Goal: Information Seeking & Learning: Check status

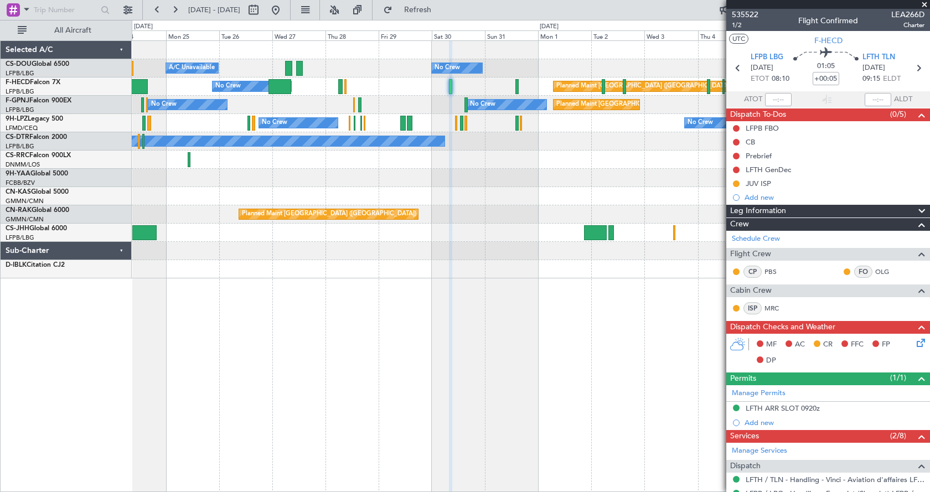
click at [668, 402] on div "Planned Maint [GEOGRAPHIC_DATA] ([GEOGRAPHIC_DATA]) A/C Unavailable No Crew Pla…" at bounding box center [531, 266] width 799 height 452
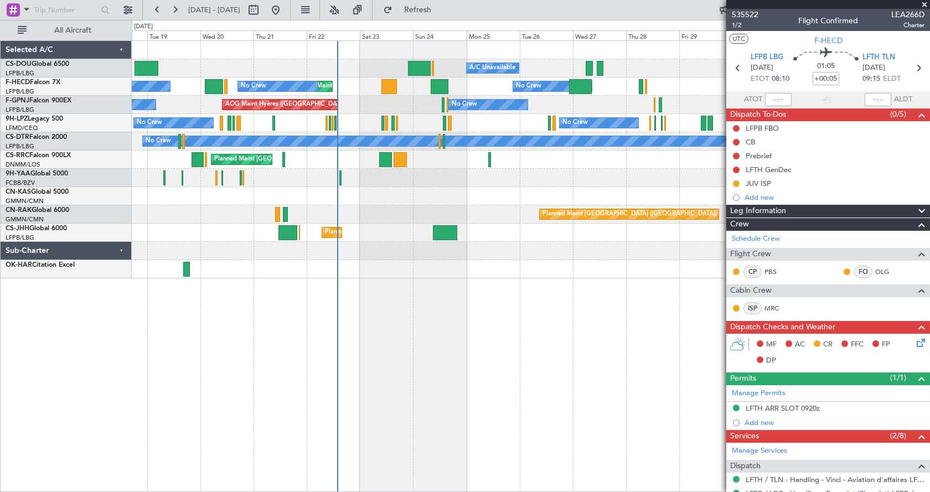
click at [383, 229] on div "Planned Maint [GEOGRAPHIC_DATA] ([GEOGRAPHIC_DATA]) A/C Unavailable No Crew Pla…" at bounding box center [531, 160] width 798 height 238
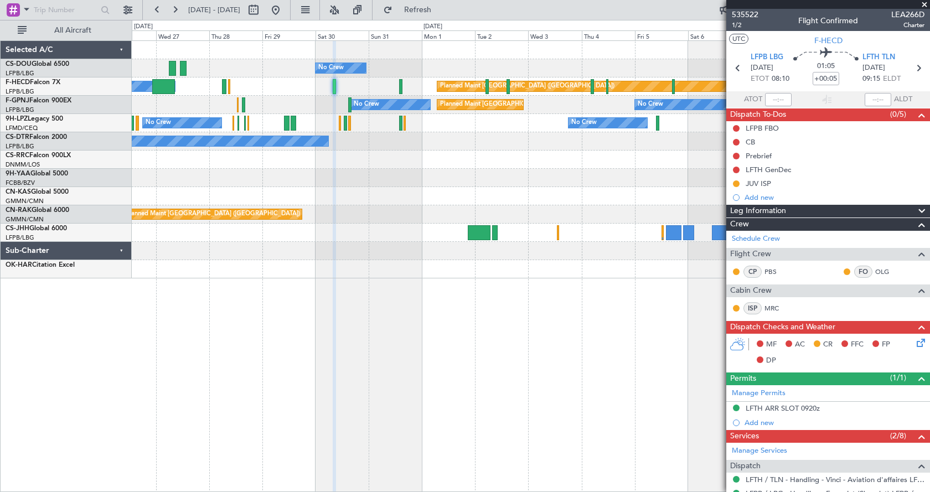
click at [228, 255] on div "No Crew A/C Unavailable Planned Maint [GEOGRAPHIC_DATA] ([GEOGRAPHIC_DATA]) Pla…" at bounding box center [531, 160] width 798 height 238
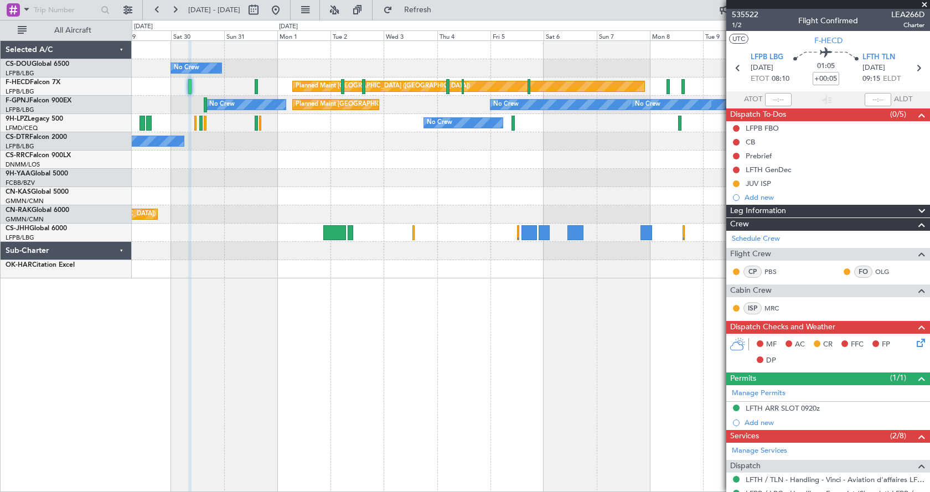
click at [440, 214] on div "No Crew A/C Unavailable Planned Maint [GEOGRAPHIC_DATA] ([GEOGRAPHIC_DATA]) Pla…" at bounding box center [531, 160] width 798 height 238
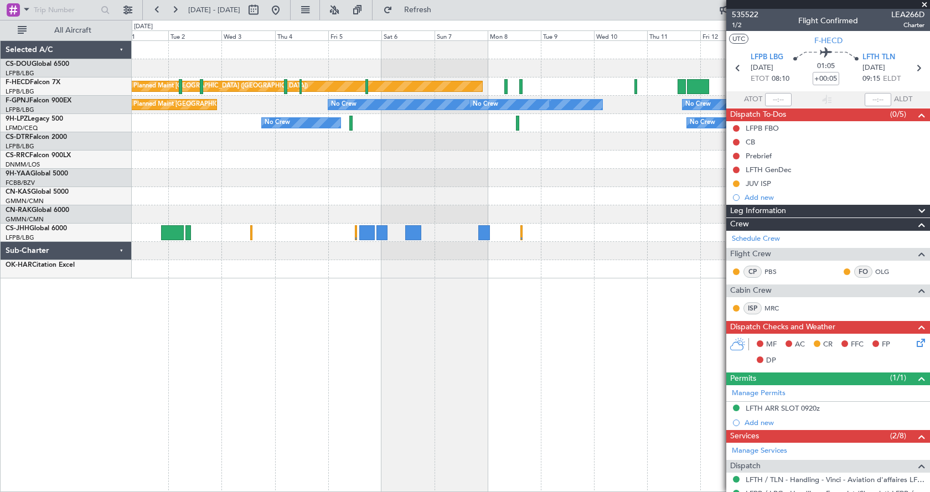
click at [306, 232] on div "No Crew Planned Maint [GEOGRAPHIC_DATA] ([GEOGRAPHIC_DATA]) Planned Maint [GEOG…" at bounding box center [531, 160] width 798 height 238
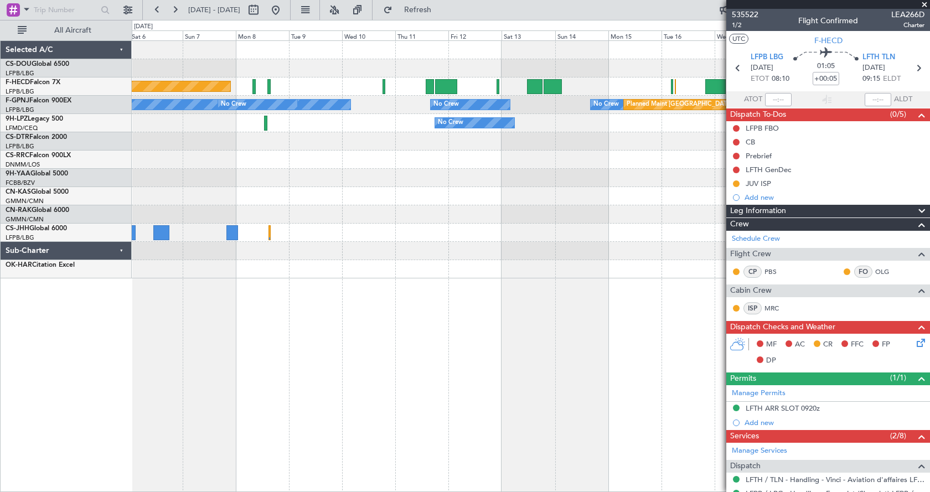
click at [243, 232] on div "Planned Maint [GEOGRAPHIC_DATA] ([GEOGRAPHIC_DATA]) Planned Maint [GEOGRAPHIC_D…" at bounding box center [531, 160] width 798 height 238
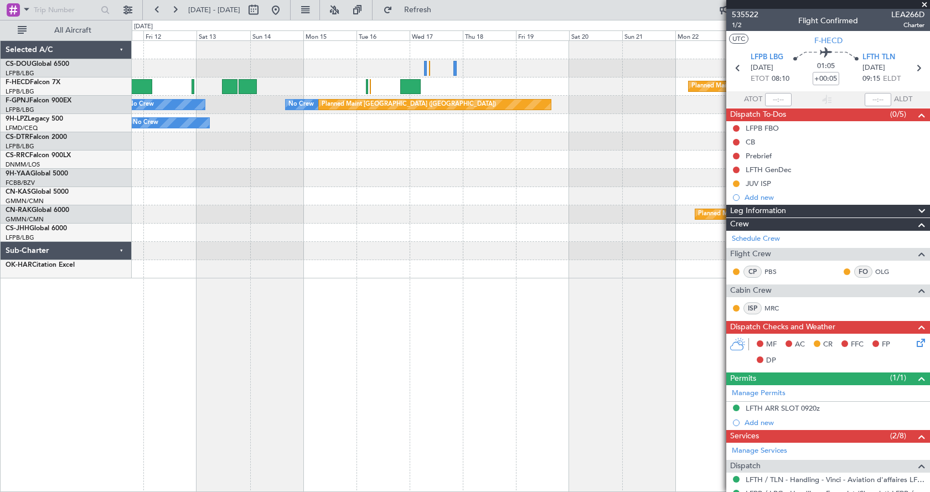
click at [184, 234] on div "Planned Maint [GEOGRAPHIC_DATA] ([GEOGRAPHIC_DATA]) No Crew No Crew Planned Mai…" at bounding box center [531, 160] width 798 height 238
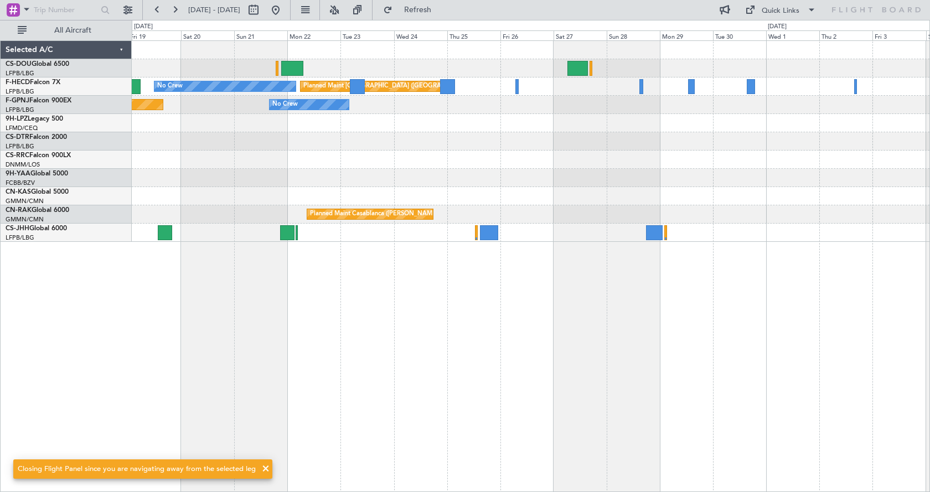
click at [249, 194] on div "Planned Maint [GEOGRAPHIC_DATA] ([GEOGRAPHIC_DATA]) No Crew Planned Maint [GEOG…" at bounding box center [531, 141] width 798 height 201
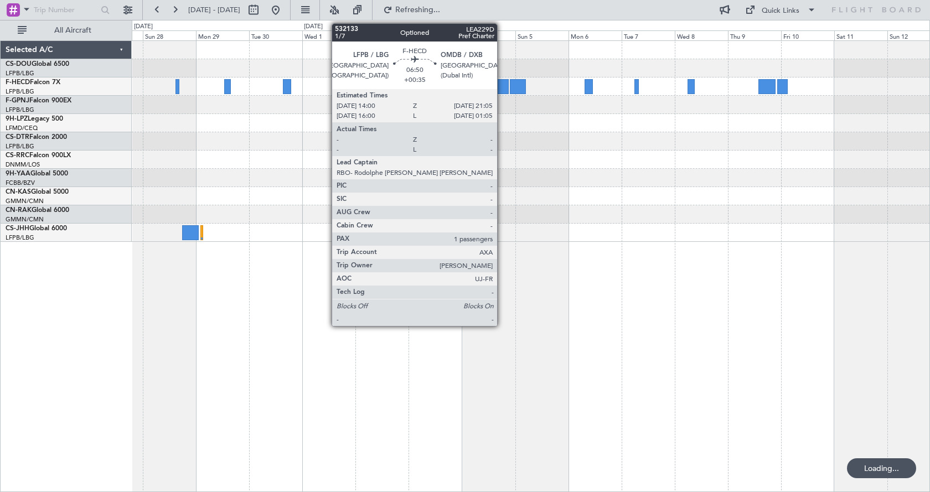
click at [502, 85] on div at bounding box center [501, 86] width 16 height 15
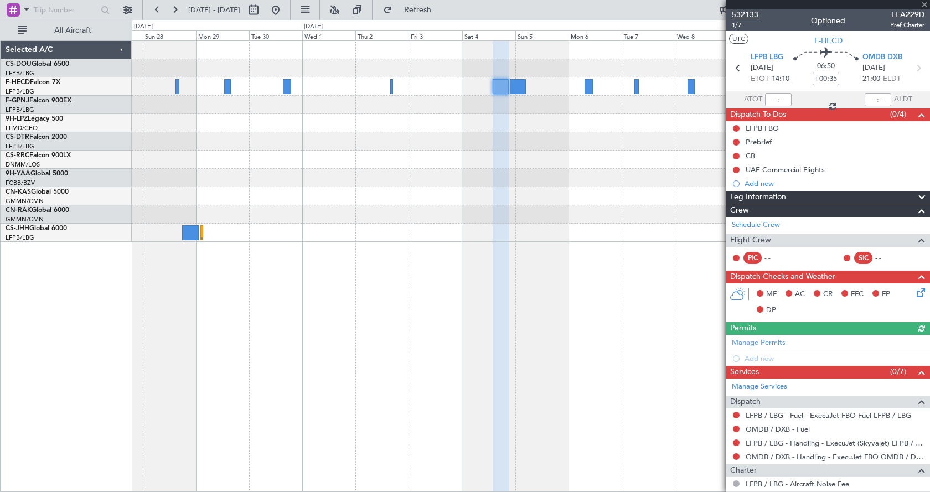
click at [743, 11] on span "532133" at bounding box center [745, 15] width 27 height 12
click at [923, 3] on span at bounding box center [924, 5] width 11 height 10
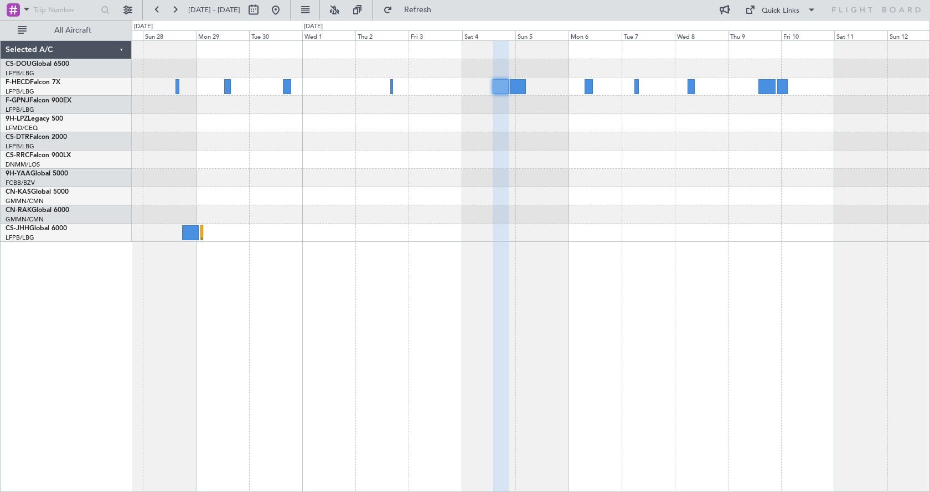
type input "0"
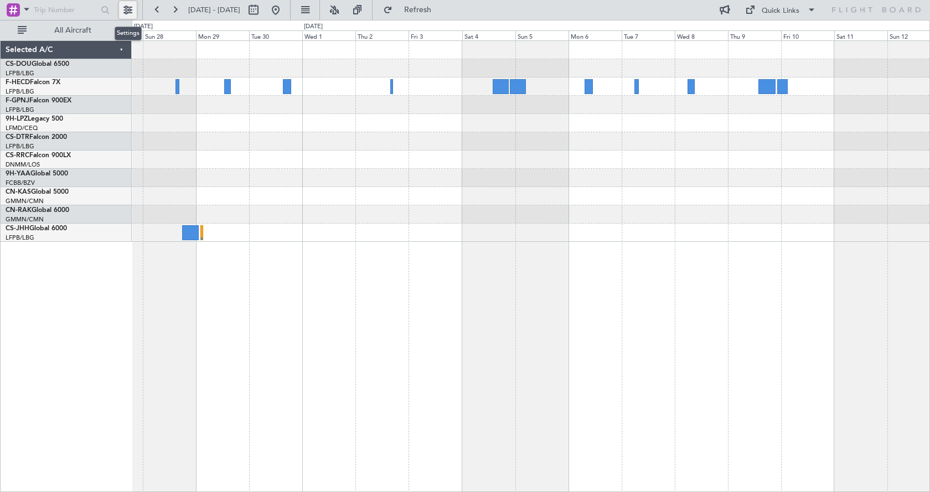
click at [127, 5] on button at bounding box center [128, 10] width 18 height 18
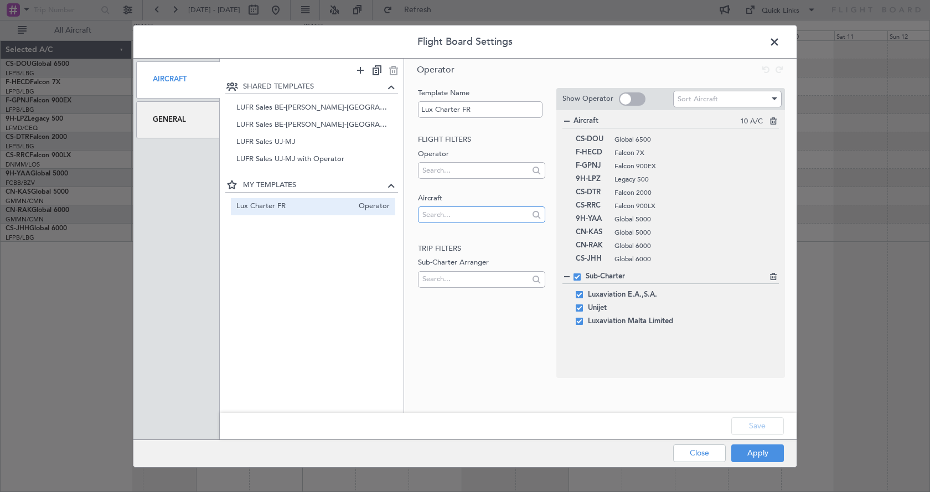
click at [438, 209] on input "text" at bounding box center [476, 215] width 106 height 17
type input "d-iblu"
click at [445, 232] on span "D-IBLU" at bounding box center [481, 232] width 109 height 17
click at [470, 214] on input "text" at bounding box center [476, 215] width 106 height 17
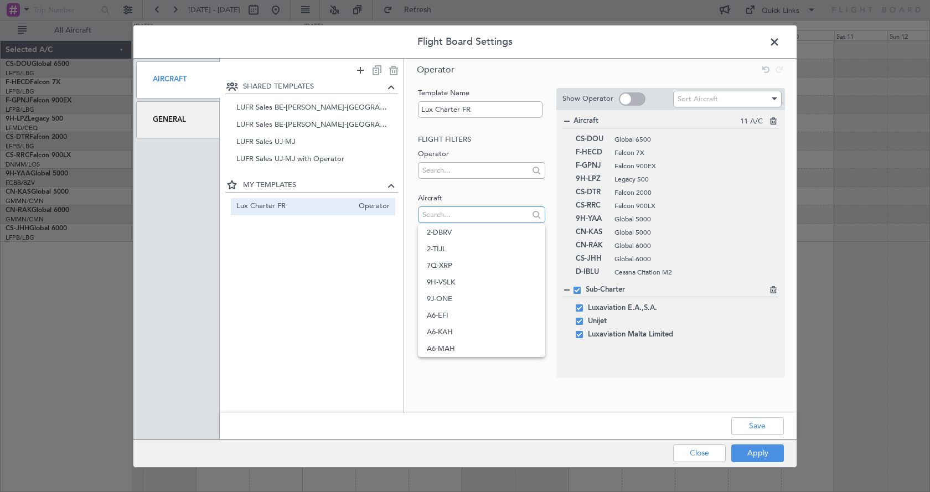
type input "f"
type input "o"
type input "OO-LUX"
click at [473, 232] on span "OO-LUX" at bounding box center [481, 232] width 109 height 17
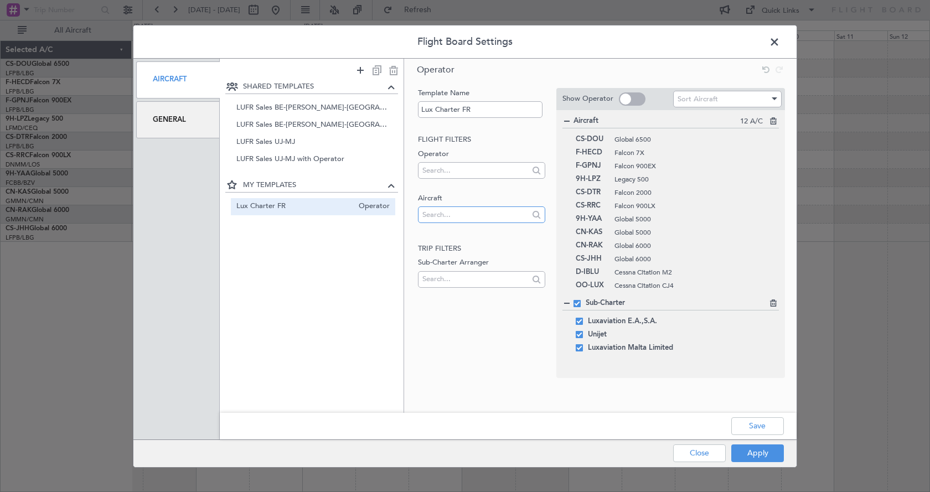
click at [447, 208] on input "text" at bounding box center [476, 215] width 106 height 17
type input "OO-GPE"
click at [467, 230] on span "OO-GPE" at bounding box center [481, 232] width 109 height 17
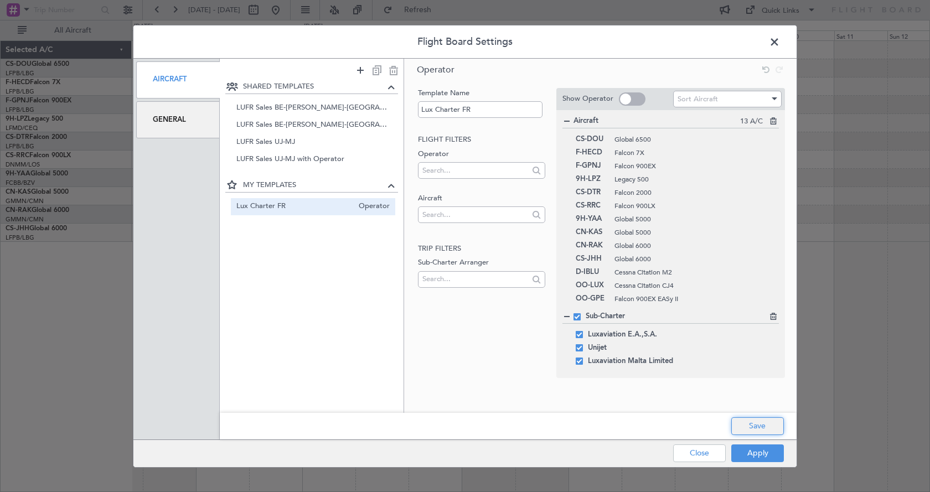
click at [764, 424] on button "Save" at bounding box center [758, 427] width 53 height 18
click at [758, 452] on button "Apply" at bounding box center [758, 454] width 53 height 18
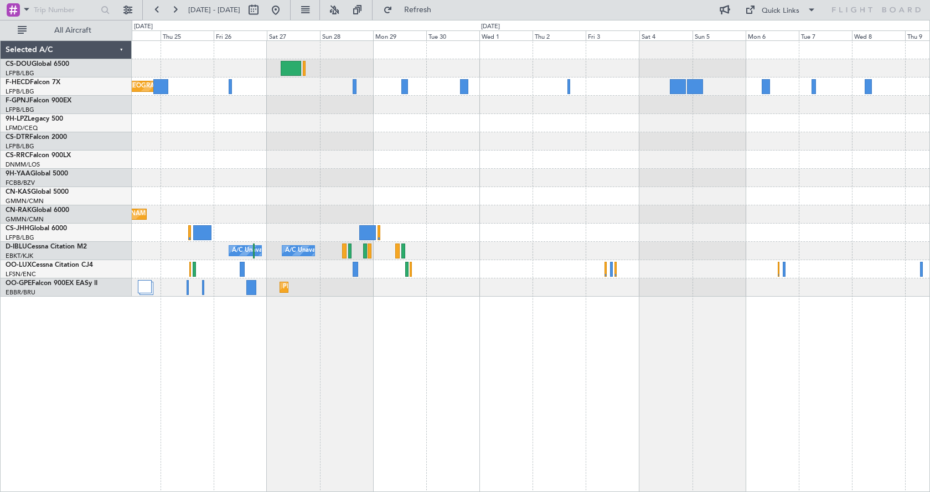
click at [430, 365] on div "Planned Maint [GEOGRAPHIC_DATA] ([GEOGRAPHIC_DATA]) No Crew No Crew Planned Mai…" at bounding box center [531, 266] width 799 height 452
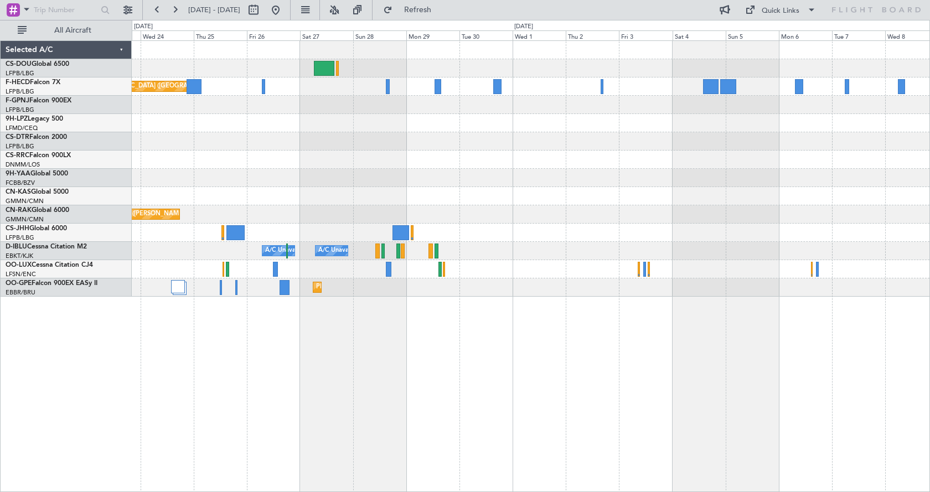
click at [804, 356] on div "Planned Maint [GEOGRAPHIC_DATA] ([GEOGRAPHIC_DATA]) No Crew No Crew Planned Mai…" at bounding box center [531, 266] width 799 height 452
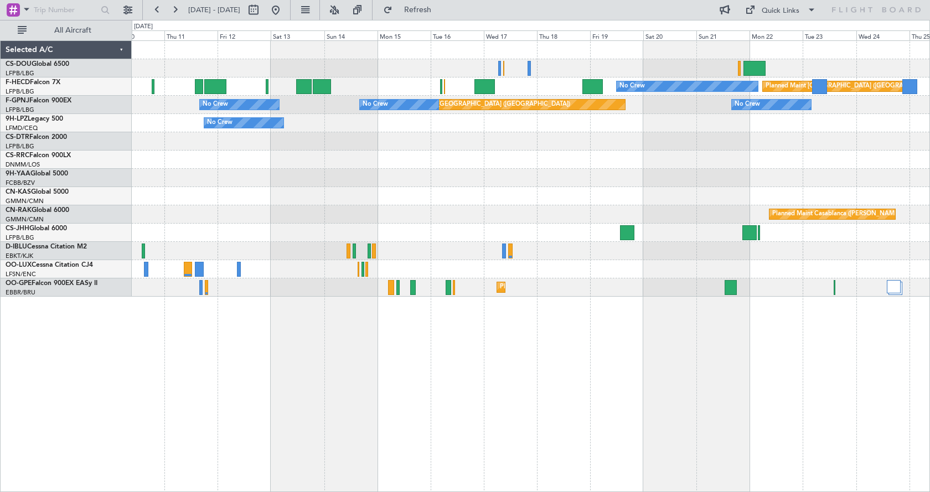
click at [501, 358] on div "Planned Maint [GEOGRAPHIC_DATA] ([GEOGRAPHIC_DATA]) No Crew No Crew Planned Mai…" at bounding box center [531, 266] width 799 height 452
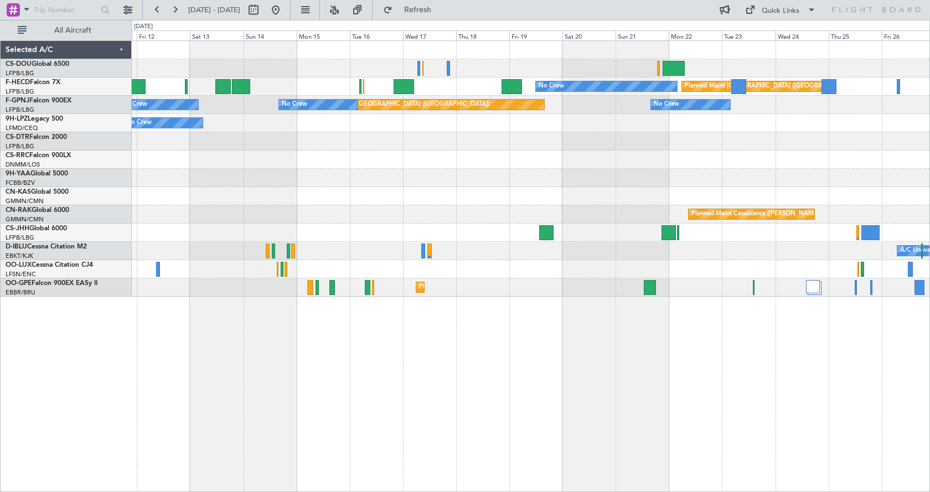
click at [523, 357] on div "Planned Maint [GEOGRAPHIC_DATA] ([GEOGRAPHIC_DATA]) No Crew No Crew Planned Mai…" at bounding box center [531, 266] width 799 height 452
click at [343, 7] on button at bounding box center [335, 10] width 18 height 18
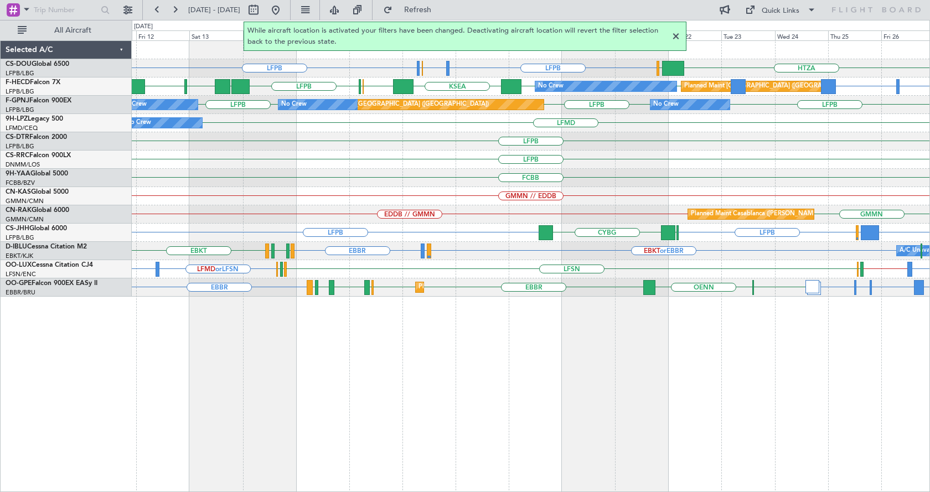
click at [674, 32] on div at bounding box center [676, 36] width 13 height 13
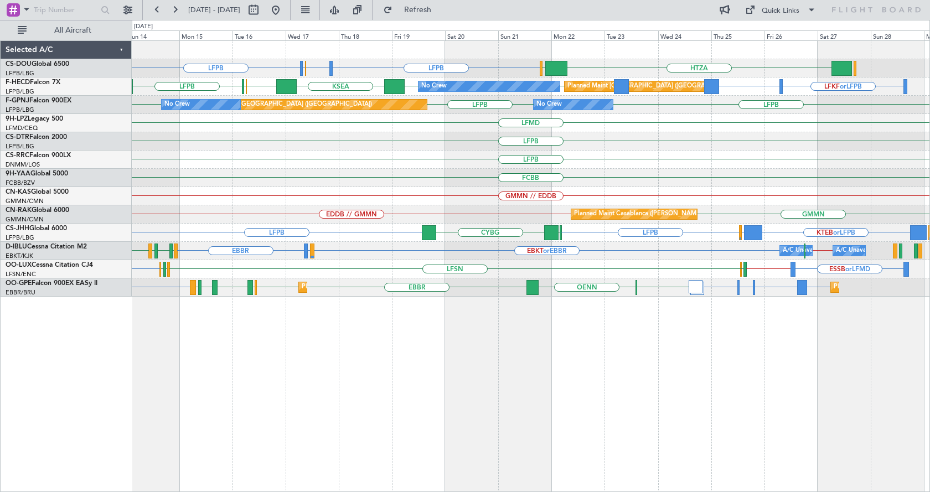
click at [439, 363] on div "LFPB LFMN or LFPB LFTH or LFPB LFPB HTZA [GEOGRAPHIC_DATA] LFKF or LFPB LFPB LF…" at bounding box center [531, 266] width 799 height 452
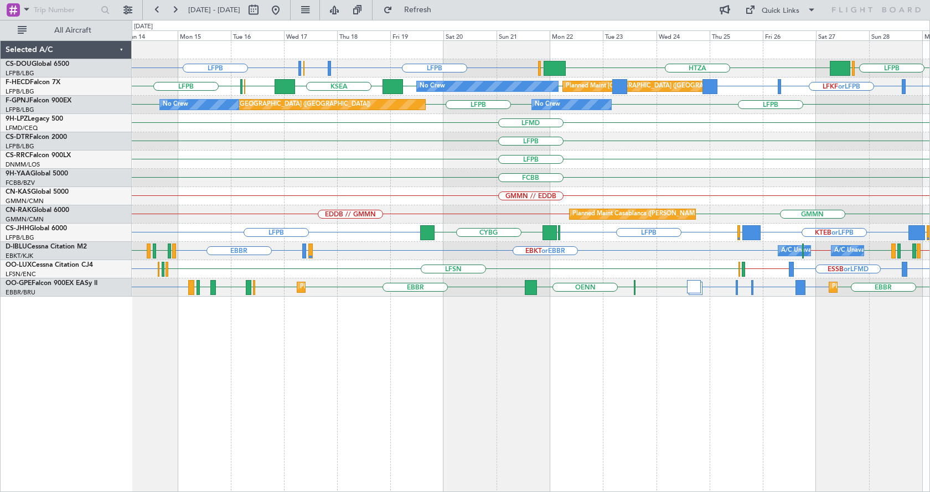
click at [691, 287] on div at bounding box center [694, 286] width 14 height 13
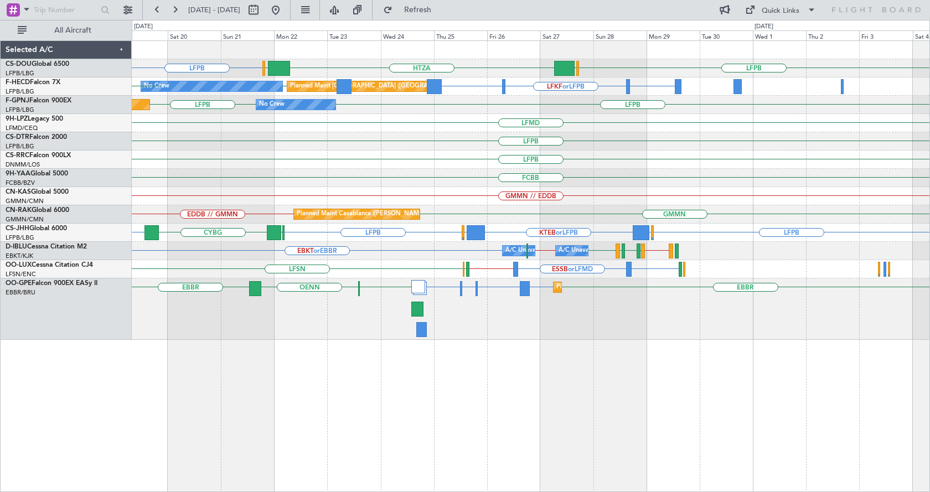
click at [382, 428] on div "LFPB HTZA [GEOGRAPHIC_DATA] LFPB [GEOGRAPHIC_DATA] LFMN or LFPB LFTH or LFPB LF…" at bounding box center [531, 266] width 799 height 452
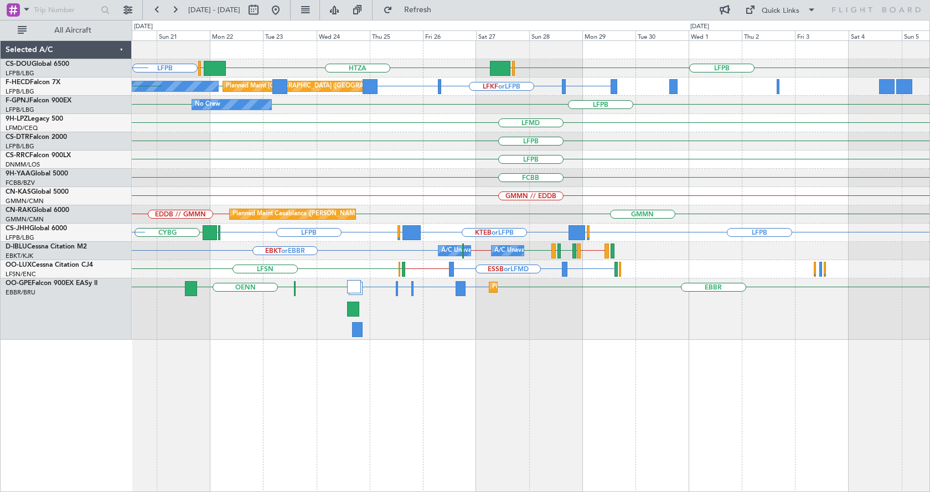
click at [364, 427] on div "LFPB HTZA [GEOGRAPHIC_DATA] LFPB [GEOGRAPHIC_DATA] LFMN or LFPB LFTH or LFPB LF…" at bounding box center [531, 266] width 799 height 452
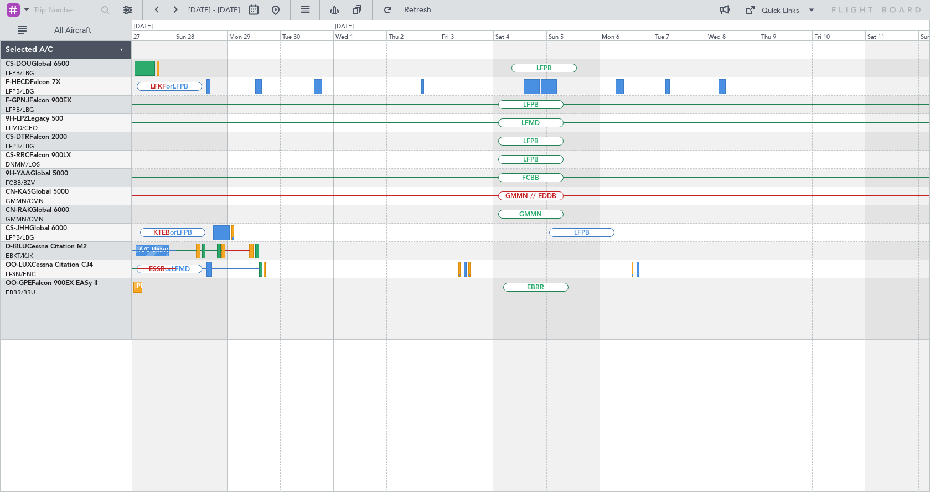
click at [383, 423] on div "HTZA LFPB [GEOGRAPHIC_DATA] LFPB LFKF or LFPB LFPB Planned Maint [GEOGRAPHIC_DA…" at bounding box center [531, 266] width 799 height 452
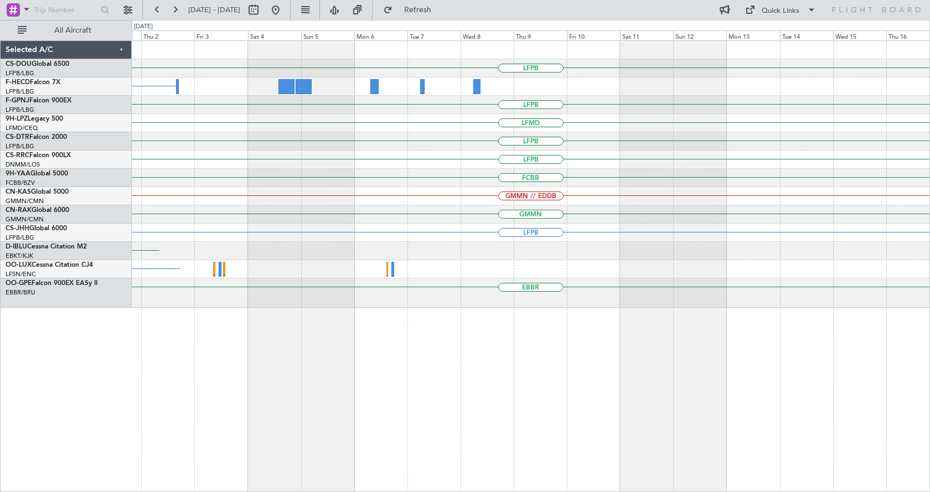
click at [704, 407] on div "LFPB LFPB LFKF or LFPB LFPB LFMD LFPB LFPB FCBB GMMN // EDDB GMMN LFPB EDDM or …" at bounding box center [531, 266] width 799 height 452
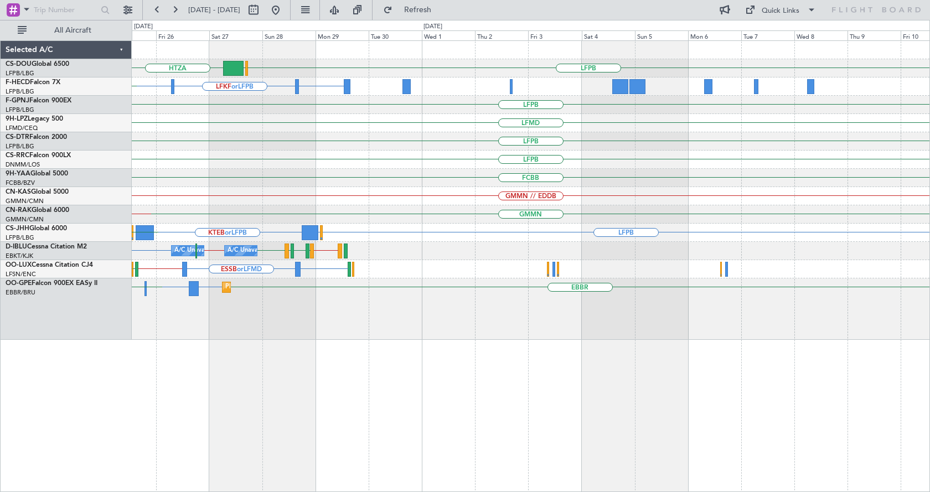
click at [580, 425] on div "LFPB [GEOGRAPHIC_DATA] HTZA [GEOGRAPHIC_DATA] LFPB LFKF or LFPB LFPB Planned Ma…" at bounding box center [531, 266] width 799 height 452
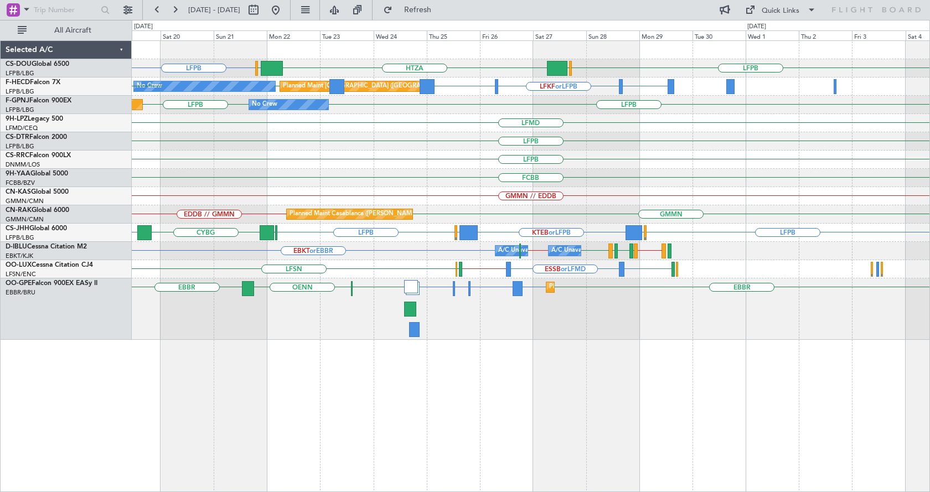
click at [709, 418] on div "LFPB [GEOGRAPHIC_DATA] HTZA [GEOGRAPHIC_DATA] LFPB LFMN or LFPB LFTH or LFPB LF…" at bounding box center [531, 266] width 799 height 452
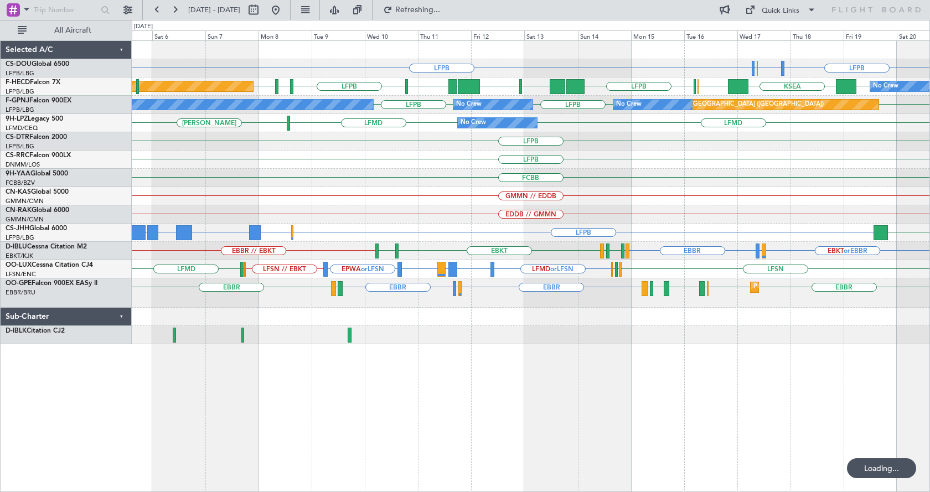
click at [728, 418] on div "LFPB LFMN or LFPB LFTH or LFPB LFPB LFPB KSEA EGGW [GEOGRAPHIC_DATA] LFPB UAAA …" at bounding box center [531, 266] width 799 height 452
click at [820, 410] on div "LFPB LFMN or LFPB LFTH or LFPB LFPB LFPB KSEA EGGW [GEOGRAPHIC_DATA] LFPB UAAA …" at bounding box center [531, 266] width 799 height 452
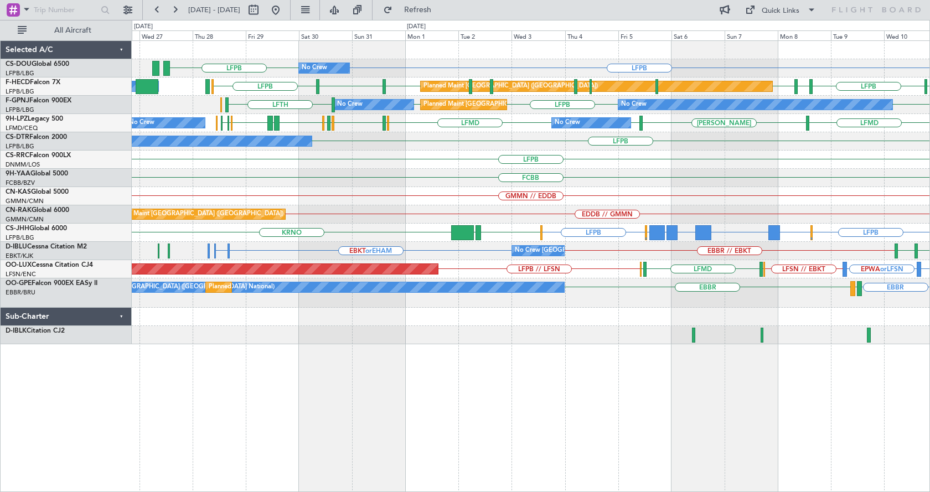
click at [716, 387] on div "LFPB No Crew LFPB Planned Maint [GEOGRAPHIC_DATA] ([GEOGRAPHIC_DATA]) A/C Unava…" at bounding box center [531, 266] width 799 height 452
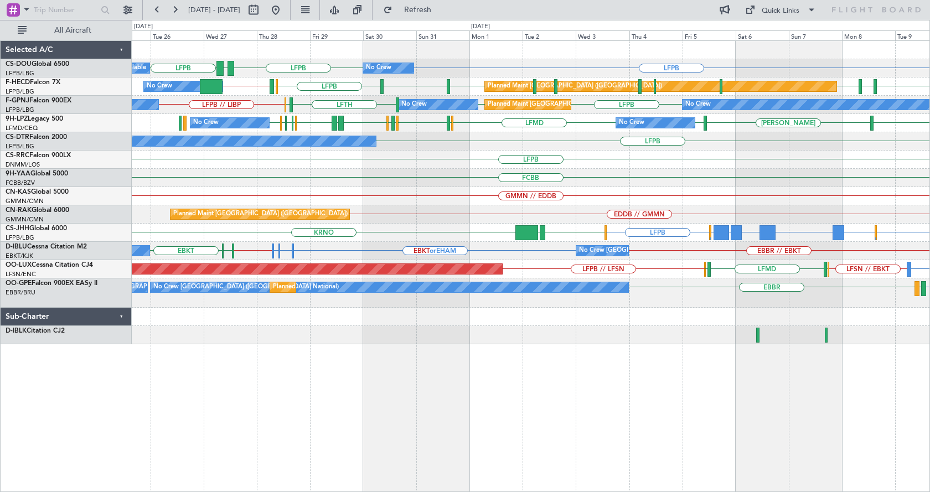
click at [321, 416] on div "No Crew LFPB LFPB GMMX LFPB A/C Unavailable Planned Maint [GEOGRAPHIC_DATA] ([G…" at bounding box center [531, 266] width 799 height 452
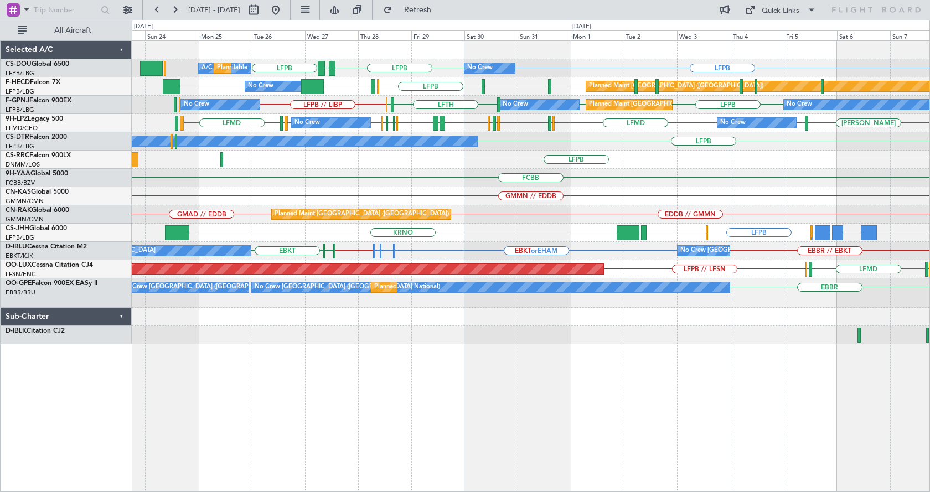
click at [386, 408] on div "No Crew A/C Unavailable Planned Maint [GEOGRAPHIC_DATA] ([GEOGRAPHIC_DATA]) LFP…" at bounding box center [531, 266] width 799 height 452
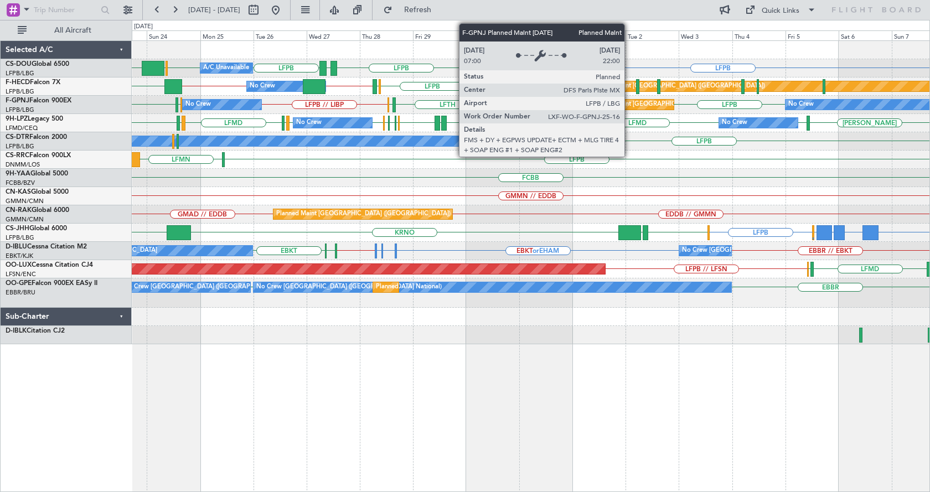
click at [630, 103] on div "Planned Maint [GEOGRAPHIC_DATA] ([GEOGRAPHIC_DATA])" at bounding box center [678, 104] width 174 height 17
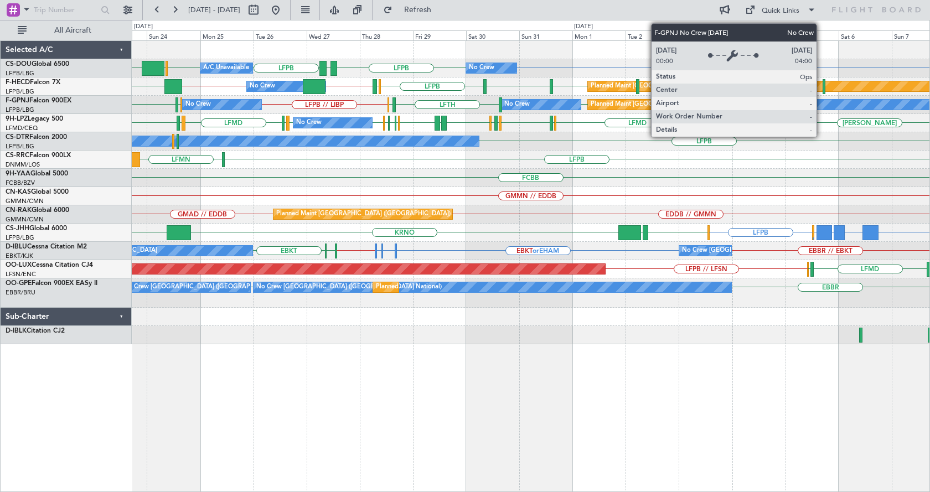
click at [822, 102] on div "No Crew" at bounding box center [923, 105] width 274 height 10
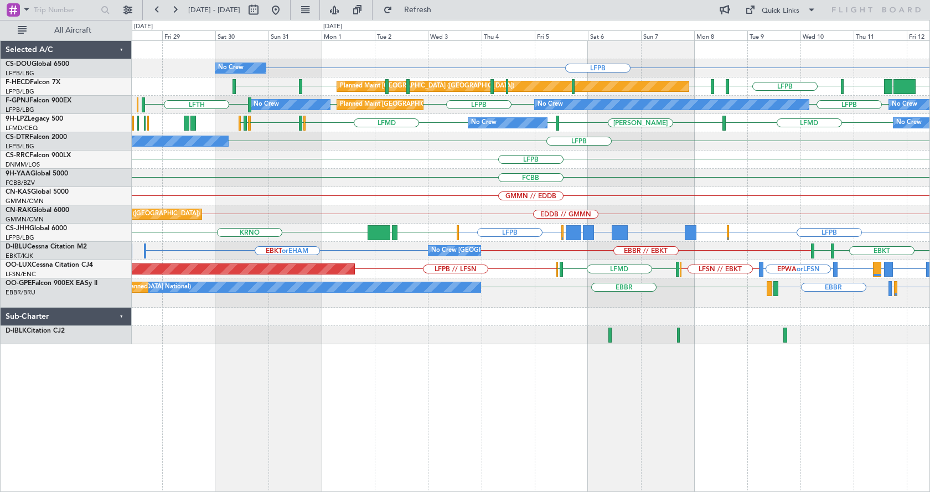
click at [508, 397] on div "No Crew LFPB Planned Maint [GEOGRAPHIC_DATA] ([GEOGRAPHIC_DATA]) A/C Unavailabl…" at bounding box center [531, 266] width 799 height 452
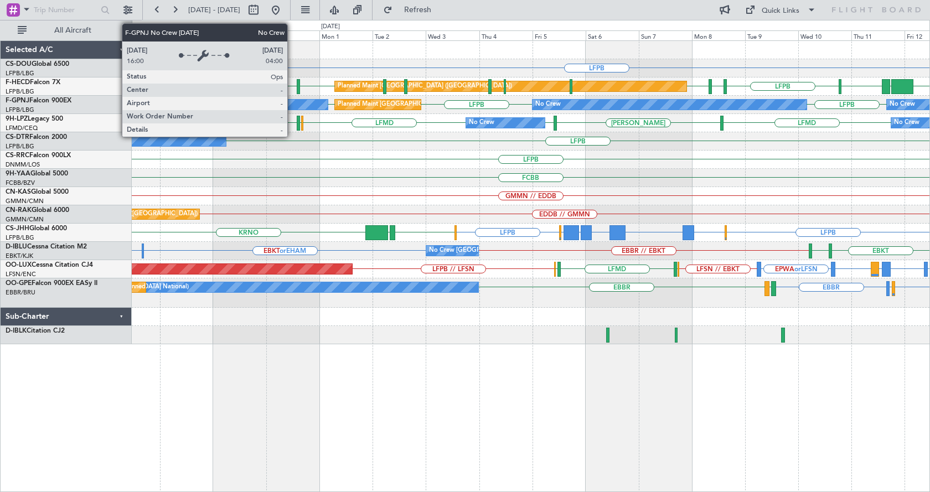
click at [292, 102] on div "No Crew" at bounding box center [288, 105] width 79 height 10
click at [294, 102] on div "No Crew" at bounding box center [288, 105] width 79 height 10
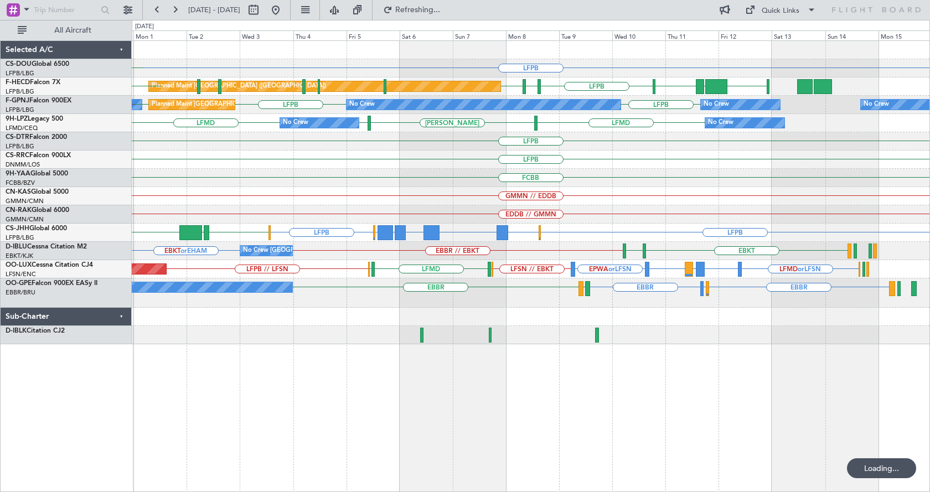
click at [572, 393] on div "LFPB No Crew LFPB LFPB [GEOGRAPHIC_DATA] UGTB [GEOGRAPHIC_DATA] LFPB EDDV LFPB …" at bounding box center [531, 266] width 799 height 452
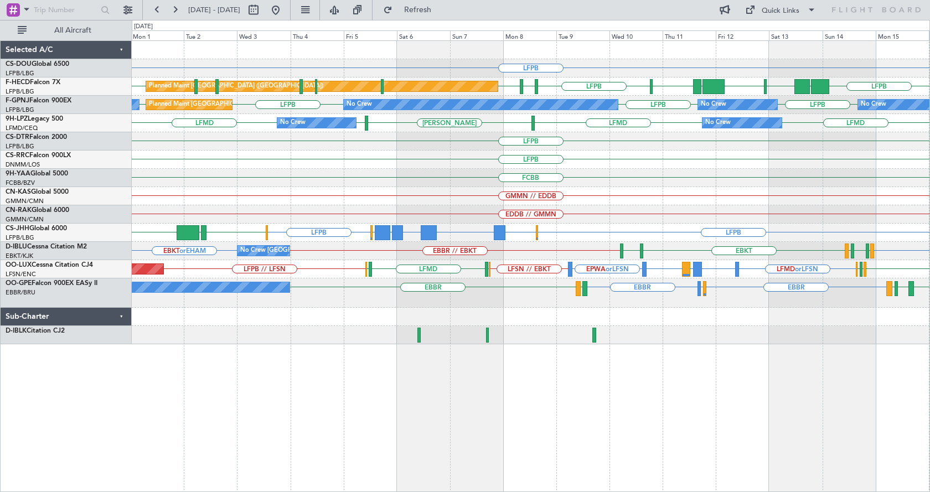
click at [368, 373] on div "LFPB No Crew LFPB UAAA RJBB [GEOGRAPHIC_DATA] UGTB [GEOGRAPHIC_DATA] LFPB EDDV …" at bounding box center [531, 266] width 799 height 452
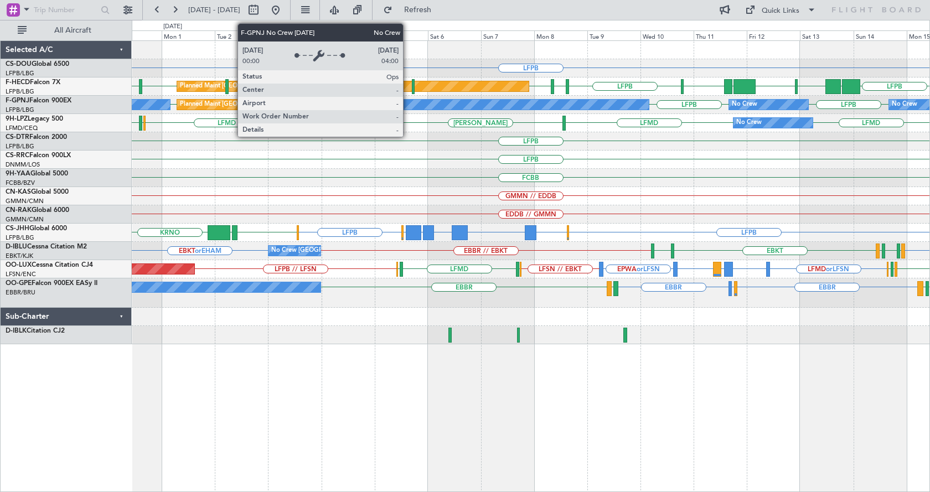
click at [408, 101] on div "No Crew" at bounding box center [512, 105] width 274 height 10
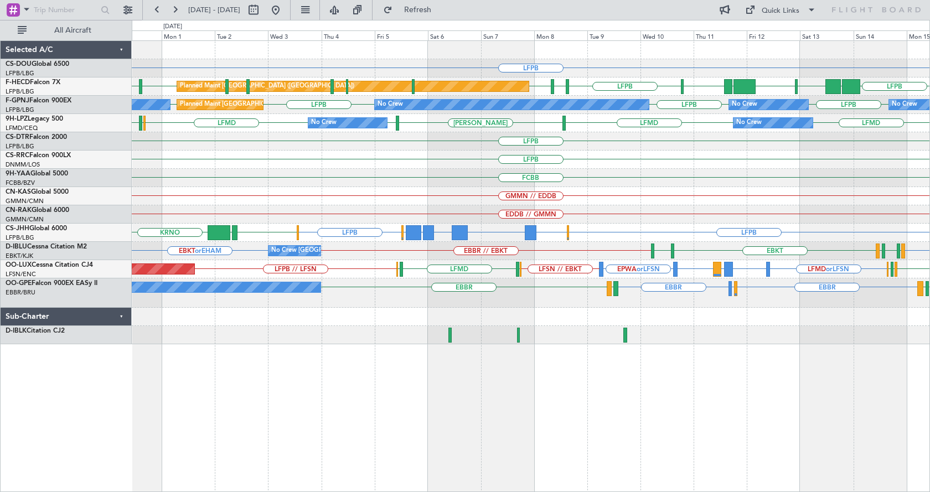
click at [526, 384] on div "LFPB No Crew Planned Maint [GEOGRAPHIC_DATA] ([GEOGRAPHIC_DATA]) LFPB UAAA RJBB…" at bounding box center [531, 266] width 799 height 452
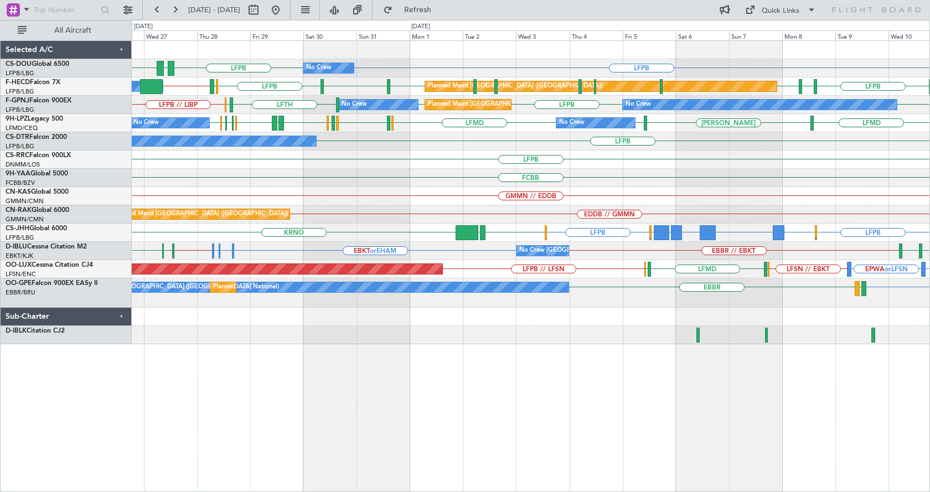
click at [245, 286] on div "No Crew LFPB LFPB GMMX LFPB Planned Maint [GEOGRAPHIC_DATA] ([GEOGRAPHIC_DATA])…" at bounding box center [531, 192] width 798 height 303
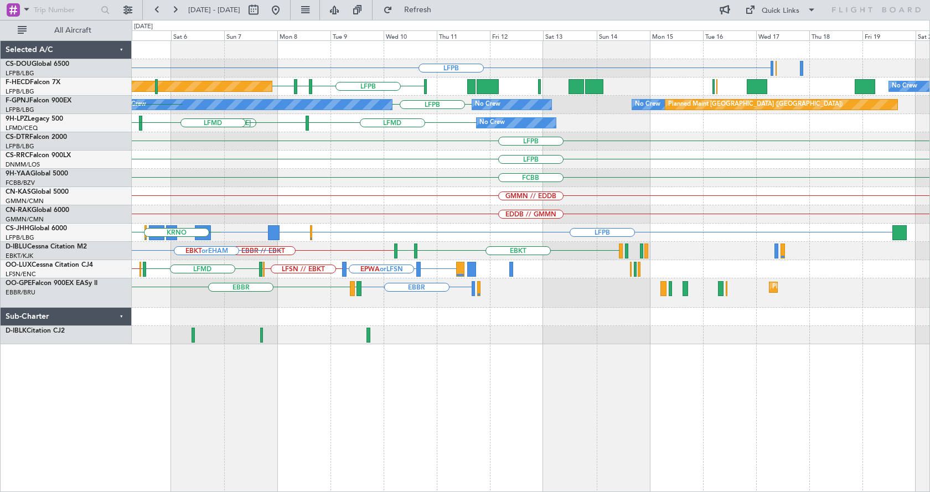
click at [283, 295] on div "LFPB Planned Maint [GEOGRAPHIC_DATA] ([GEOGRAPHIC_DATA]) LFPB EDDV LFPB No Crew…" at bounding box center [531, 192] width 798 height 303
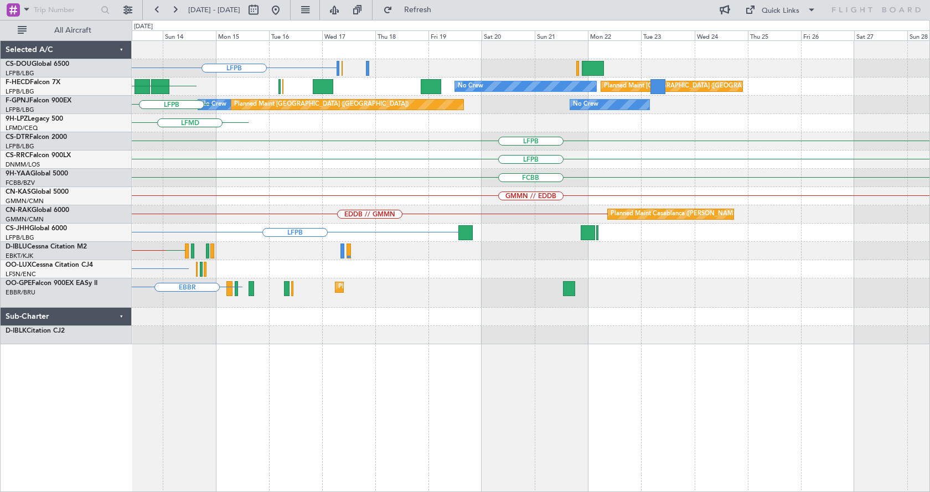
click at [211, 307] on div "LFPB No Crew Planned Maint [GEOGRAPHIC_DATA] ([GEOGRAPHIC_DATA]) LFPB No Crew P…" at bounding box center [531, 192] width 798 height 303
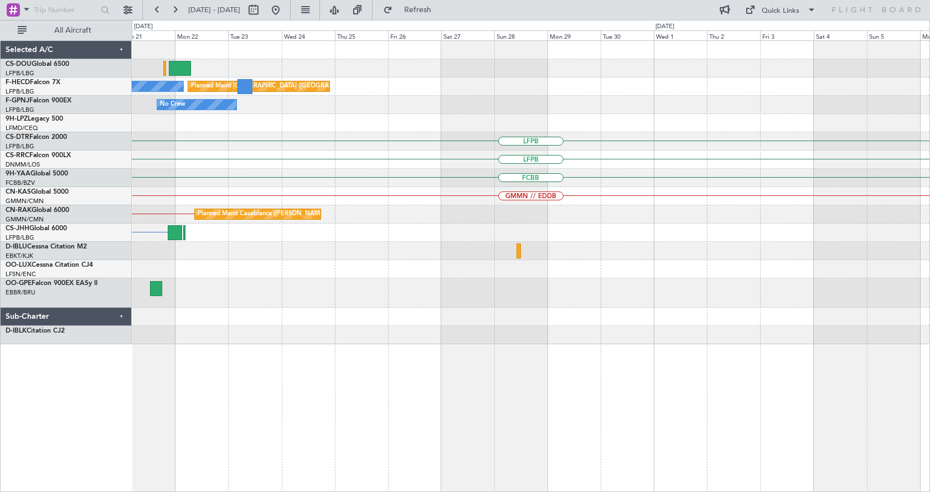
click at [503, 210] on div "No Crew Planned Maint [GEOGRAPHIC_DATA] ([GEOGRAPHIC_DATA]) No Crew Planned Mai…" at bounding box center [531, 192] width 798 height 303
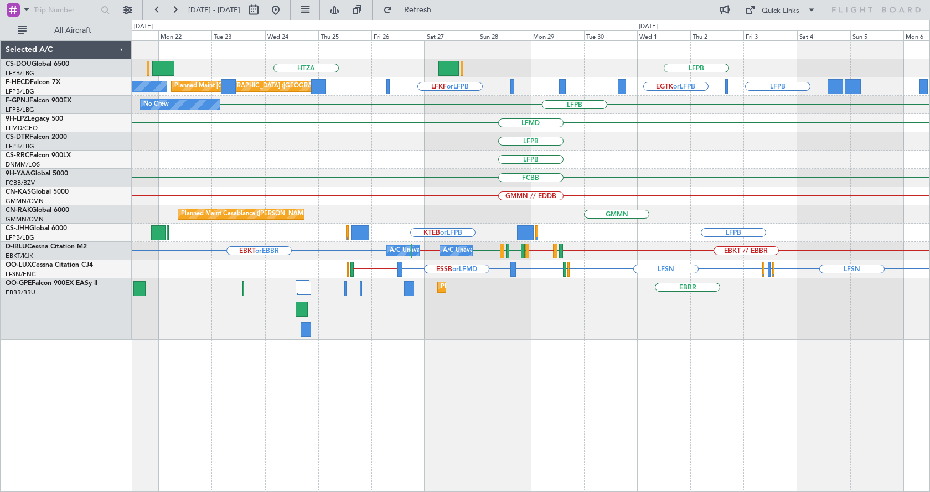
click at [692, 355] on div "LFPB HTZA [GEOGRAPHIC_DATA] RPLL or LFPB WSSL or LFPB OMDB or LFPB LFPB EGTK or…" at bounding box center [531, 266] width 799 height 452
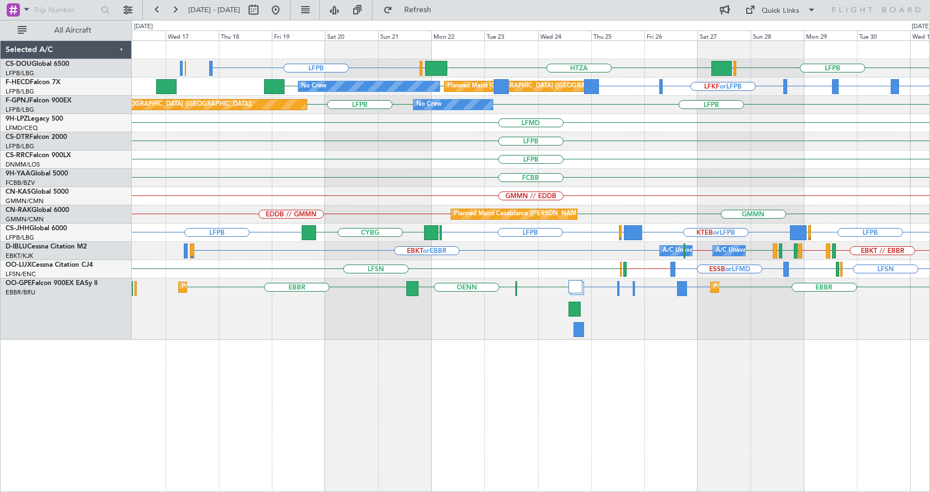
click at [704, 375] on div "LFPB LFPB HTZA [GEOGRAPHIC_DATA] [GEOGRAPHIC_DATA] Planned Maint [GEOGRAPHIC_DA…" at bounding box center [531, 266] width 799 height 452
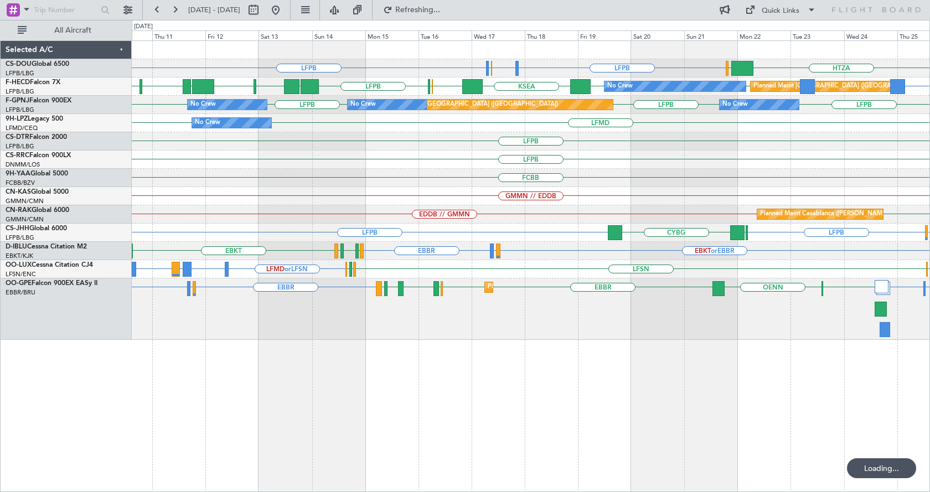
click at [575, 379] on div "LFPB LFPB LFMN or LFPB LFTH or LFPB HTZA [GEOGRAPHIC_DATA] Planned Maint [GEOGR…" at bounding box center [531, 266] width 799 height 452
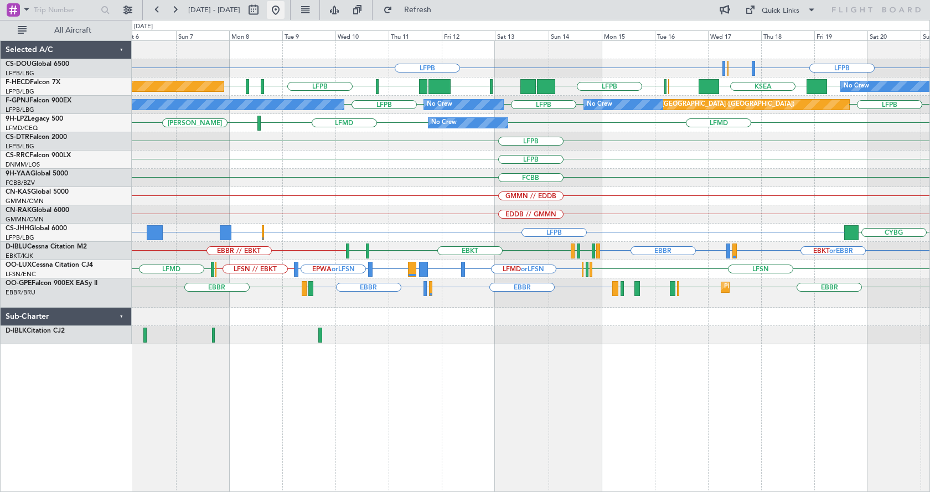
click at [285, 7] on button at bounding box center [276, 10] width 18 height 18
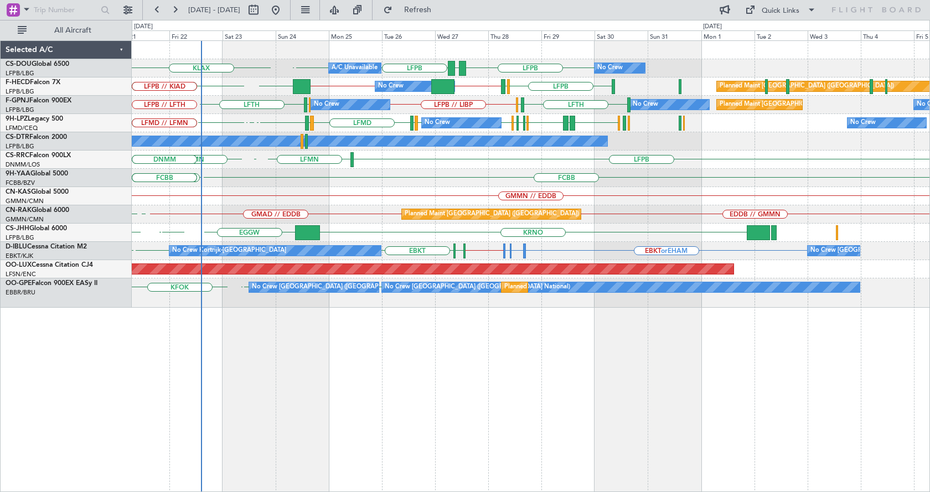
click at [421, 423] on div "No Crew Planned Maint [GEOGRAPHIC_DATA] ([GEOGRAPHIC_DATA]) A/C Unavailable KLA…" at bounding box center [531, 266] width 799 height 452
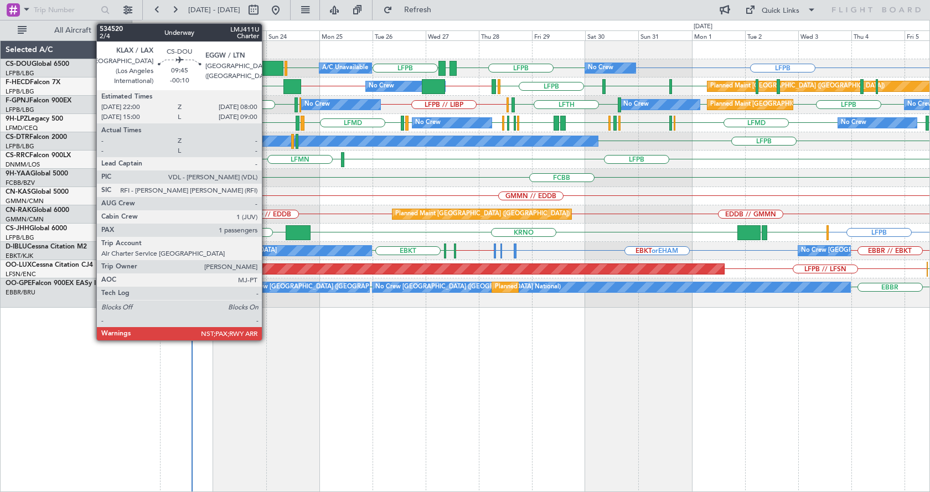
click at [267, 64] on div at bounding box center [272, 68] width 23 height 15
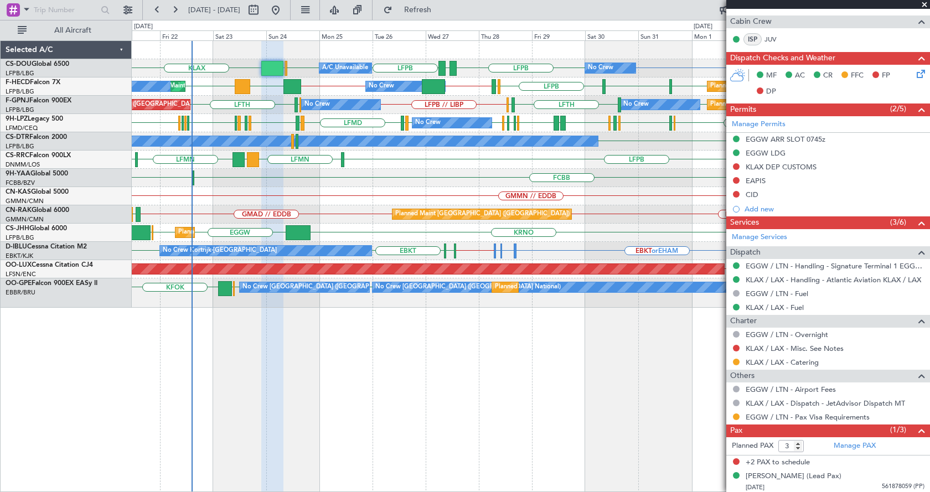
scroll to position [340, 0]
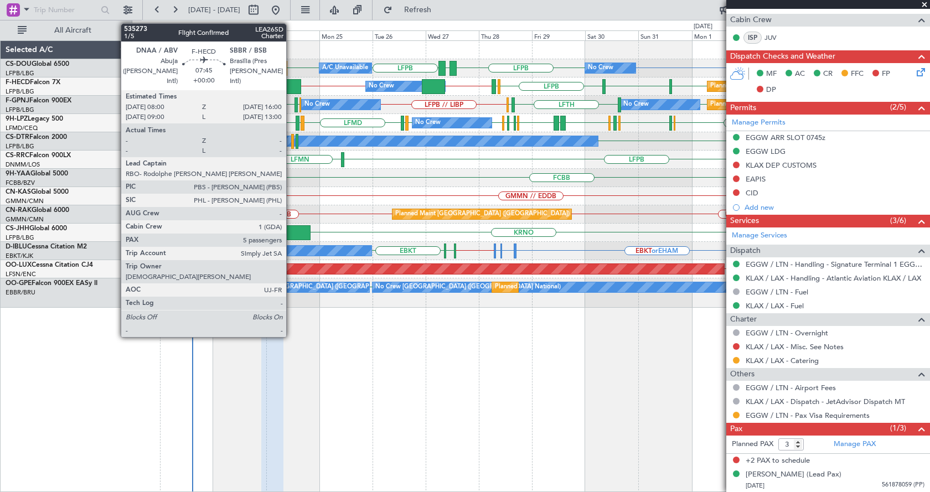
click at [292, 84] on div at bounding box center [293, 86] width 18 height 15
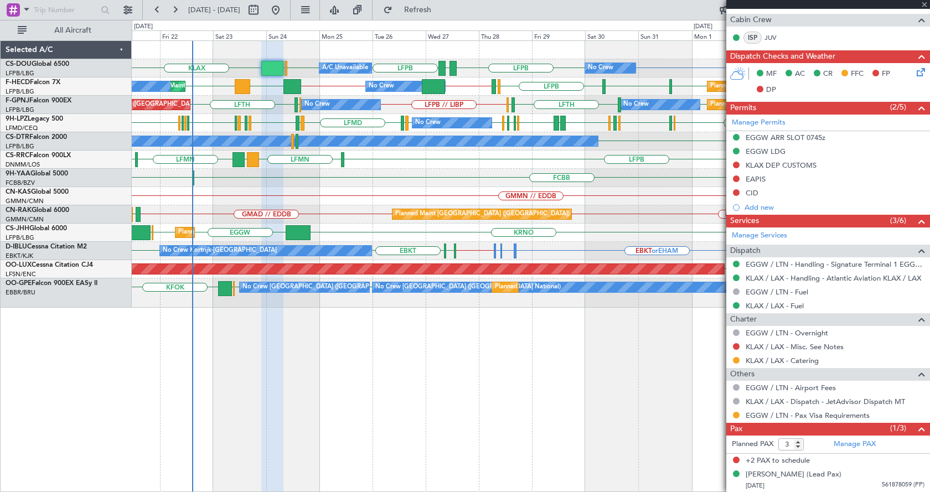
type input "5"
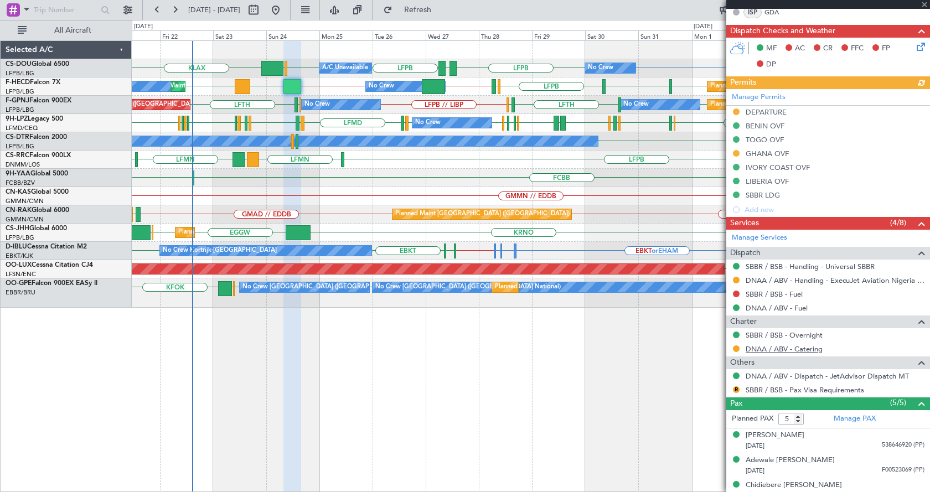
scroll to position [329, 0]
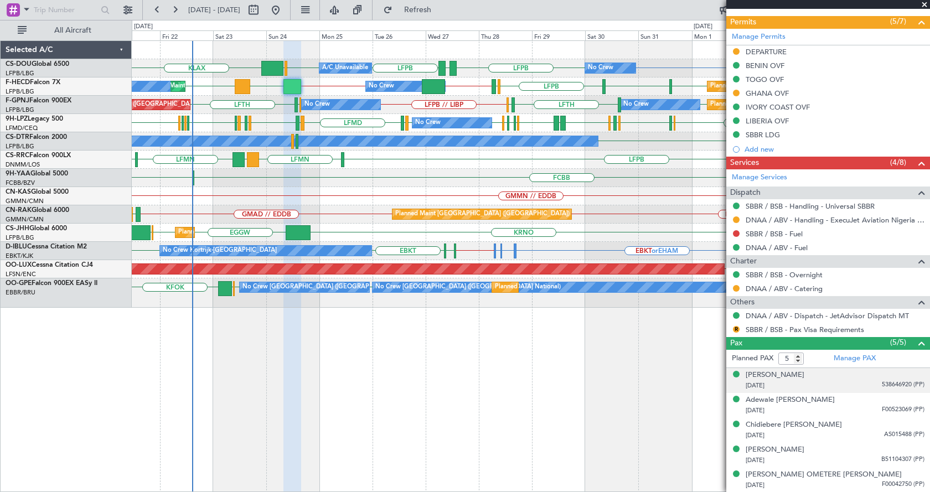
drag, startPoint x: 841, startPoint y: 375, endPoint x: 730, endPoint y: 378, distance: 110.8
click at [730, 378] on li "[PERSON_NAME] Edun [DATE] 538646920 (PP)" at bounding box center [829, 380] width 204 height 25
click at [805, 372] on div "[PERSON_NAME]" at bounding box center [775, 375] width 59 height 11
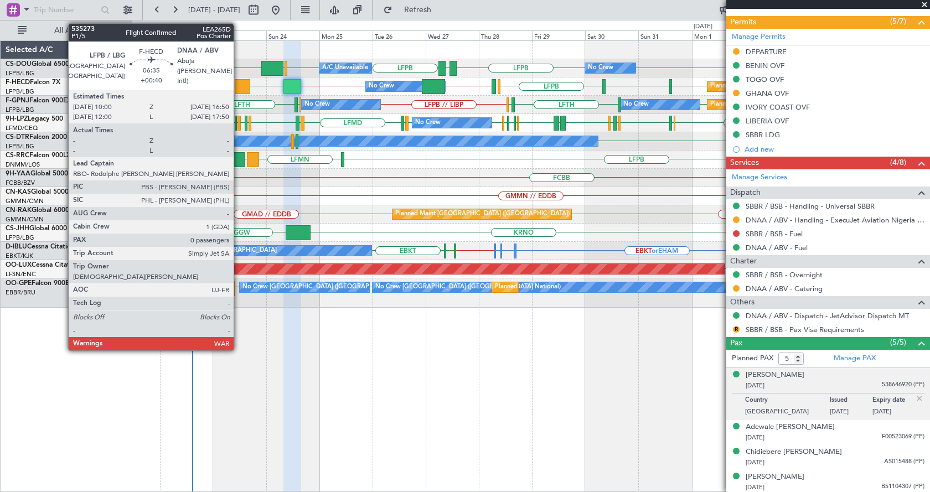
click at [239, 84] on div at bounding box center [243, 86] width 16 height 15
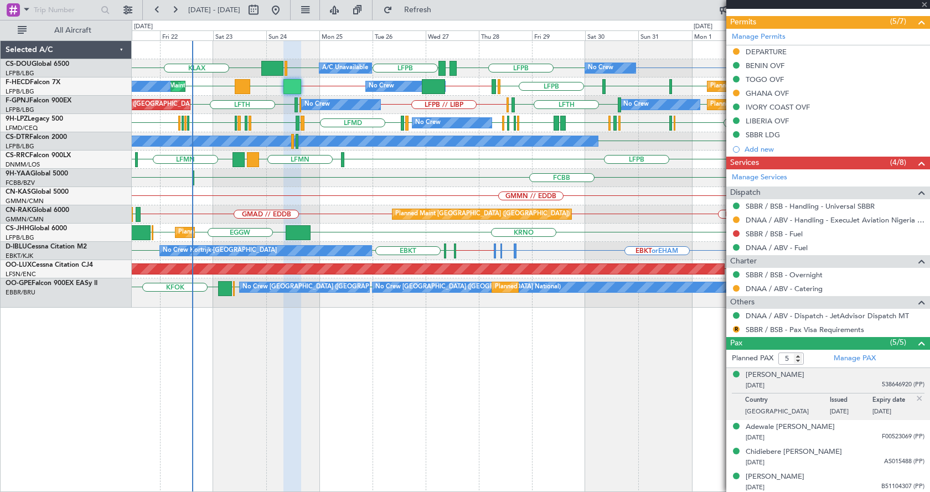
type input "+00:40"
type input "0"
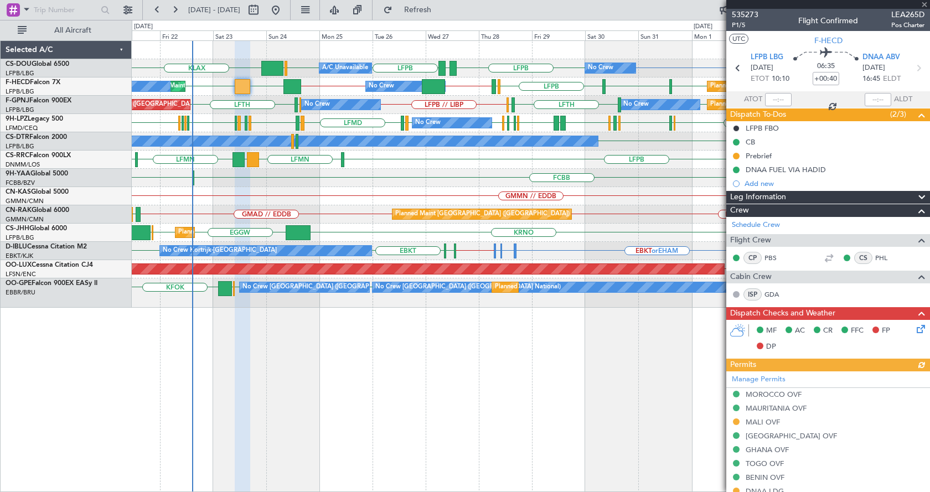
scroll to position [111, 0]
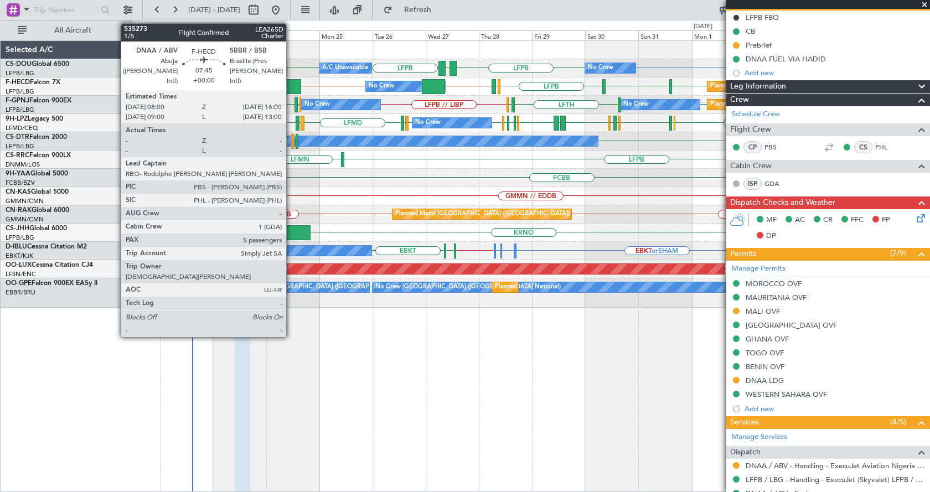
click at [292, 85] on div at bounding box center [293, 86] width 18 height 15
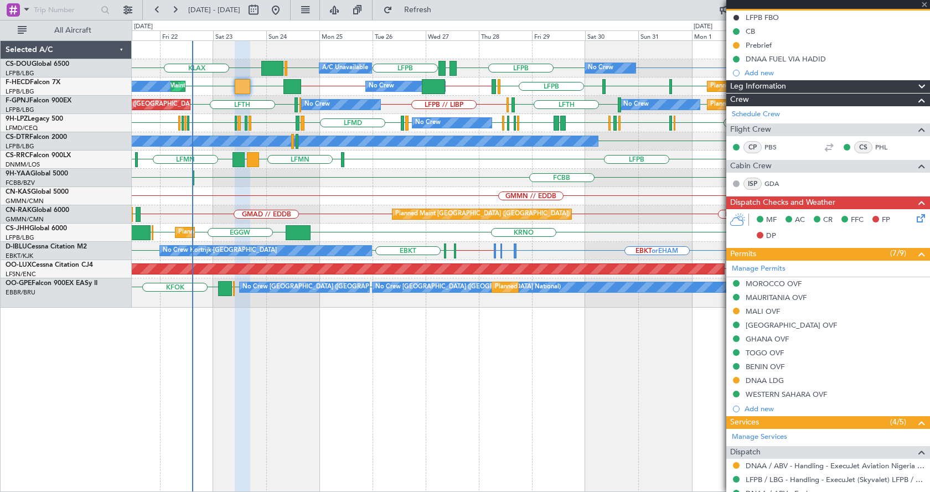
type input "5"
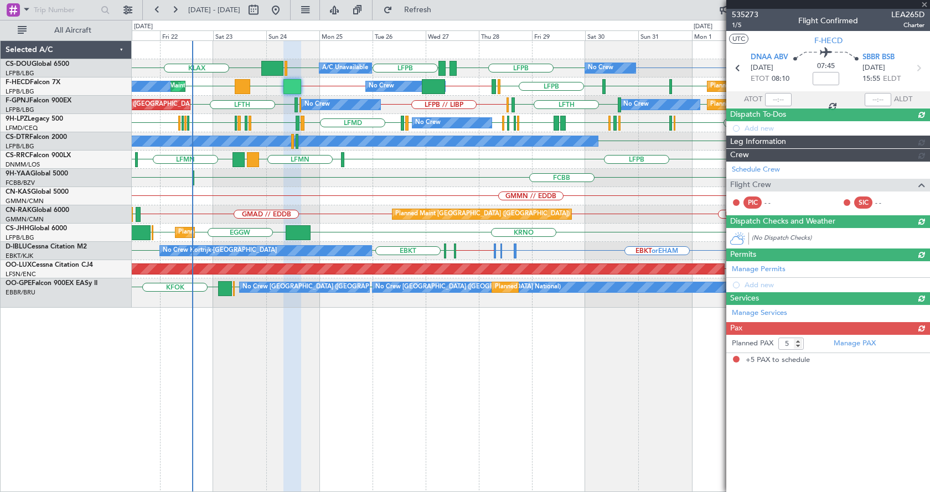
scroll to position [0, 0]
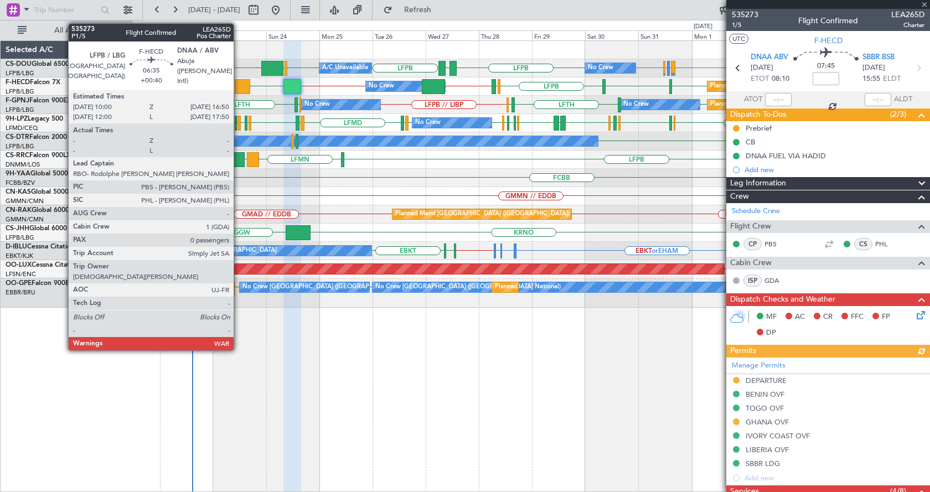
click at [240, 84] on div at bounding box center [243, 86] width 16 height 15
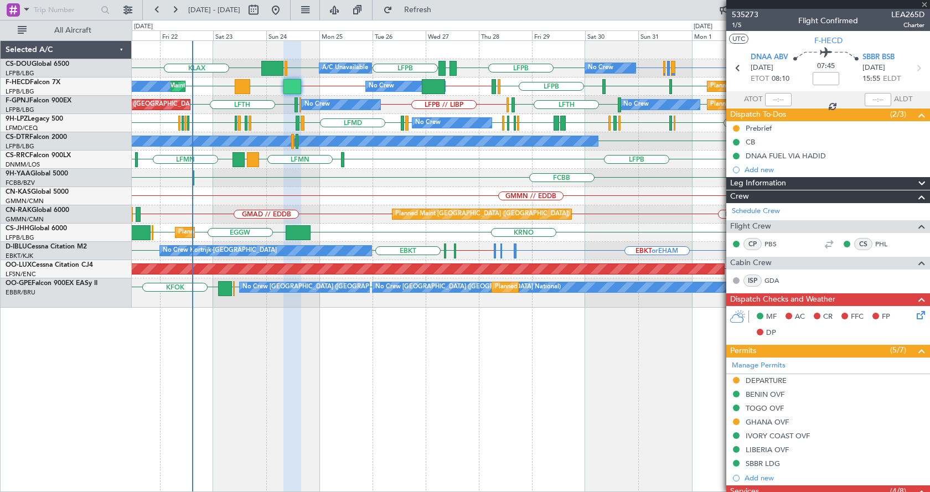
type input "+00:40"
type input "0"
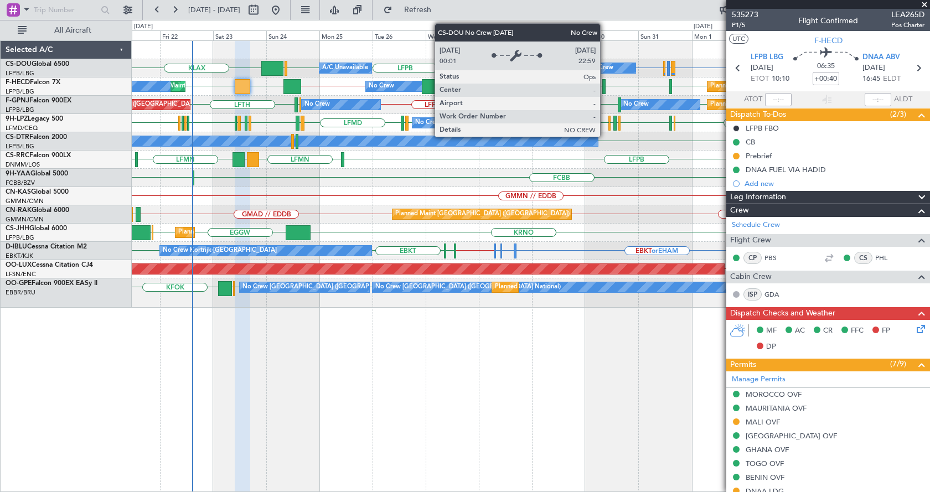
click at [605, 63] on div "No Crew" at bounding box center [600, 68] width 25 height 17
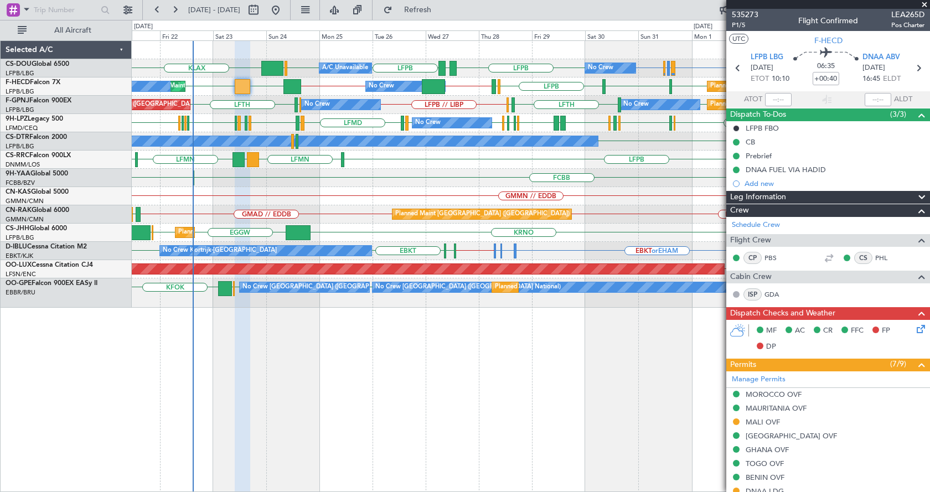
click at [552, 439] on div "LFPB LIRA or LFPB LSGG or LFPB LFPB KLAX LFPB EGGW LFPB GMMX LFPB No Crew Plann…" at bounding box center [531, 266] width 799 height 452
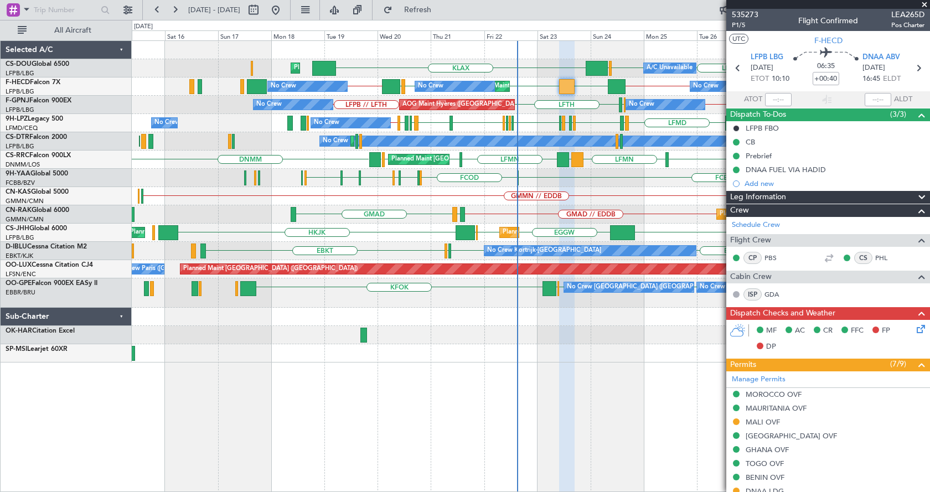
click at [409, 365] on div "No Crew Planned Maint [GEOGRAPHIC_DATA] ([GEOGRAPHIC_DATA]) A/C Unavailable Pla…" at bounding box center [531, 266] width 799 height 452
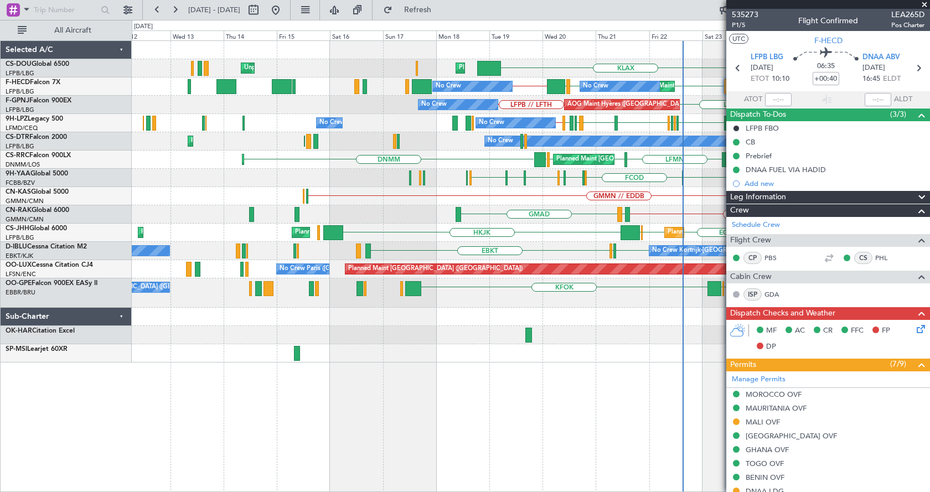
click at [64, 249] on div "KLAX LFPB EGGW LFPB Planned Maint [GEOGRAPHIC_DATA] ([GEOGRAPHIC_DATA]) Unplann…" at bounding box center [465, 256] width 930 height 472
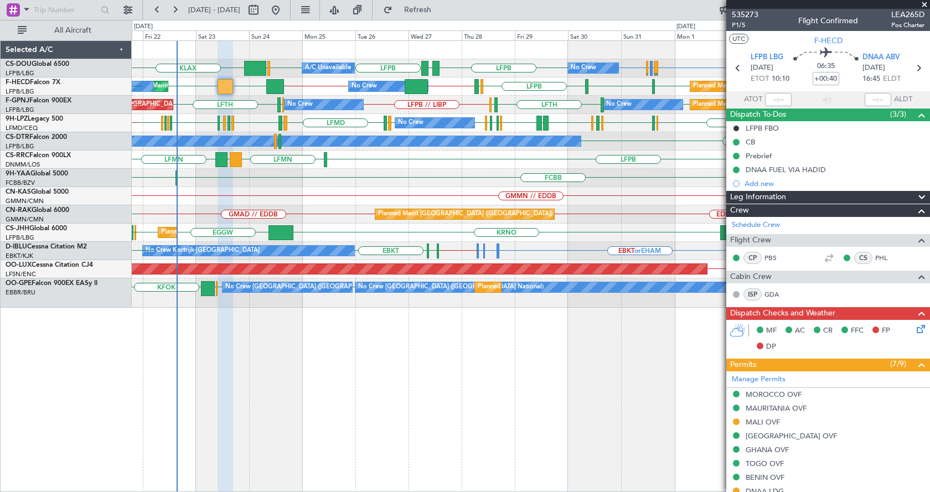
click at [424, 378] on div "LFPB LIRA or LFPB LSGG or LFPB LFPB LFPB EGGW KLAX LFPB GMMX LFPB No Crew Plann…" at bounding box center [531, 266] width 799 height 452
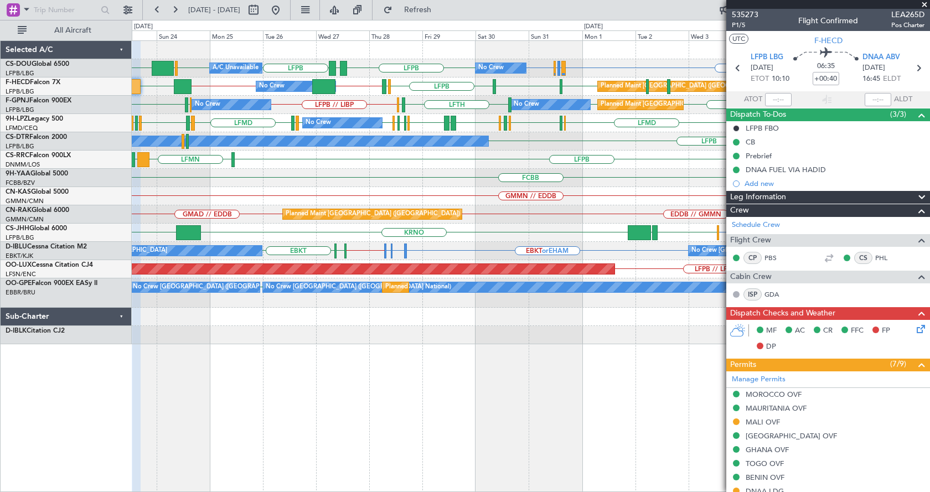
click at [525, 413] on div "No Crew Planned Maint Paris (Le Bourget) A/C Unavailable LFPB LIRA or LFPB LSGG…" at bounding box center [531, 266] width 799 height 452
click at [337, 429] on div "No Crew Planned Maint Paris (Le Bourget) A/C Unavailable LFPB LIRA or LFPB LSGG…" at bounding box center [531, 266] width 799 height 452
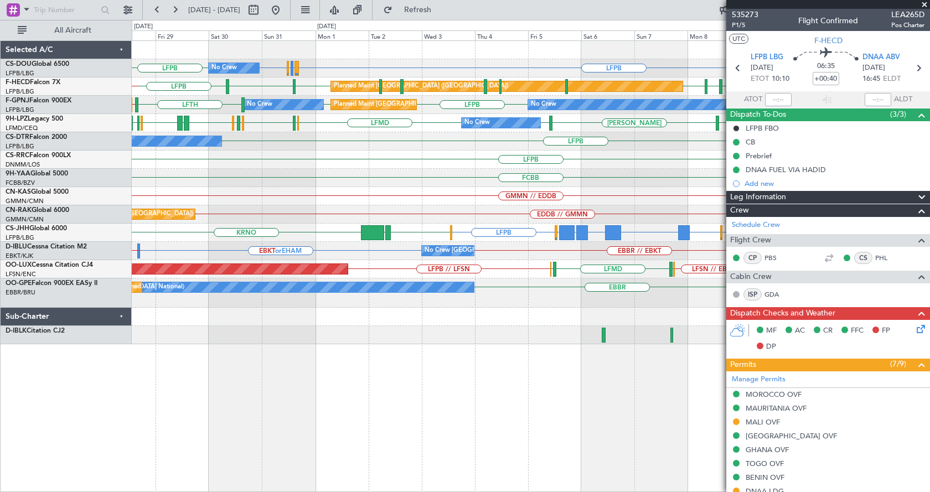
click at [434, 395] on div "LFPB LIRA or LFPB LSGG or LFPB LFPB LFPB No Crew Planned Maint Paris (Le Bourge…" at bounding box center [531, 266] width 799 height 452
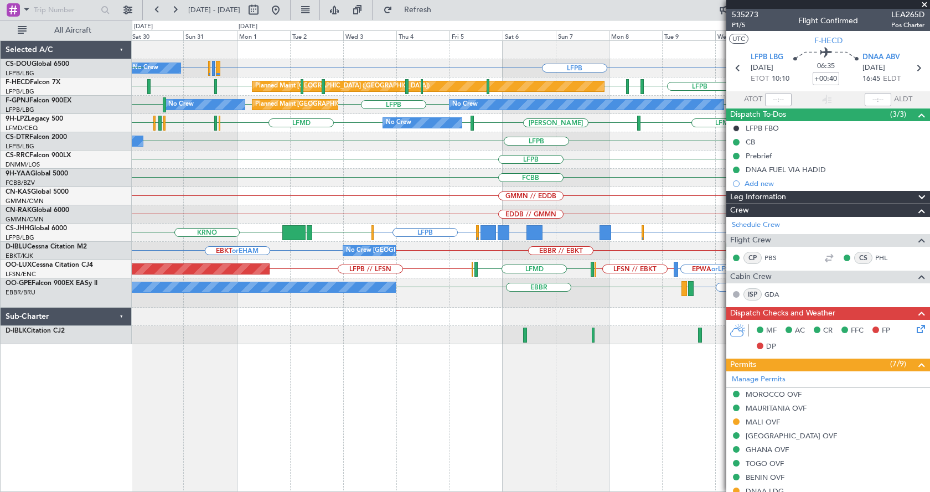
click at [416, 375] on div "No Crew LFPB LIRA or LFPB LSGG or LFPB LFPB LFPB Planned Maint Paris (Le Bourge…" at bounding box center [531, 266] width 799 height 452
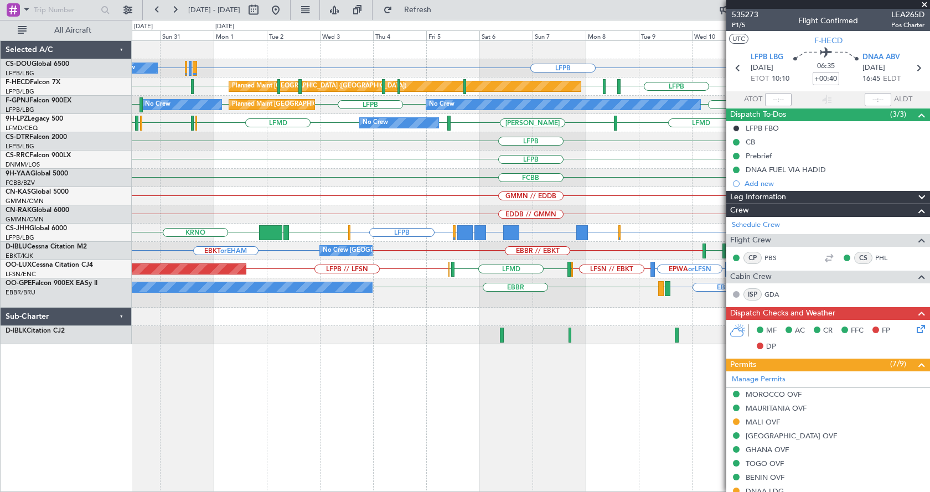
click at [409, 459] on div "LFPB LIRA or LFPB LSGG or LFPB LFPB No Crew EDDV LFPB RJBB RJTT UGTB LSZH LFPB …" at bounding box center [531, 266] width 799 height 452
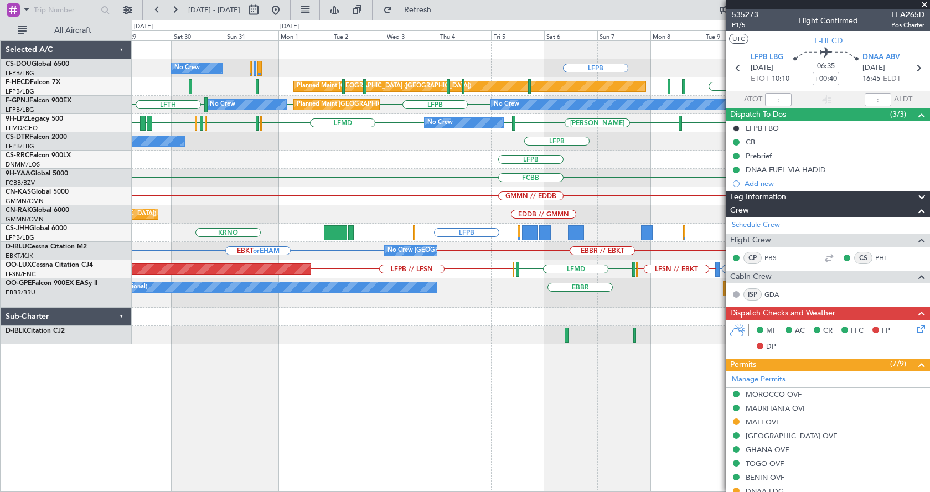
click at [447, 415] on div "No Crew LFPB LIRA or LFPB LSGG or LFPB LFPB LFPB A/C Unavailable Planned Maint …" at bounding box center [531, 266] width 799 height 452
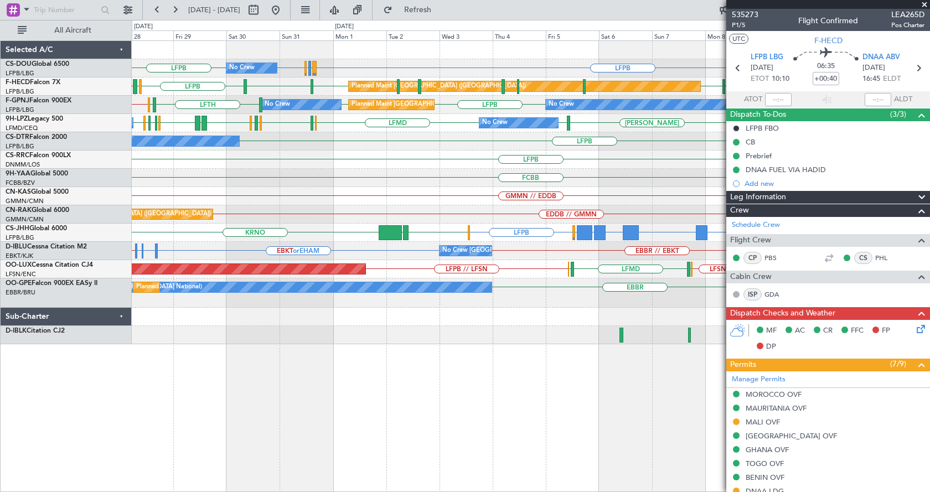
click at [440, 179] on div "FCBB" at bounding box center [531, 178] width 798 height 18
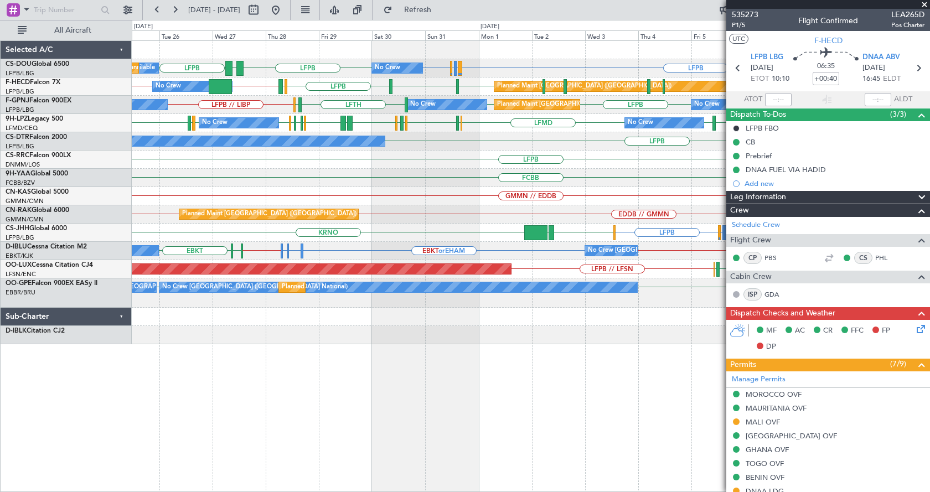
click at [568, 245] on div "No Crew A/C Unavailable Planned Maint Paris (Le Bourget) LFPB LIRA or LFPB LSGG…" at bounding box center [531, 192] width 798 height 303
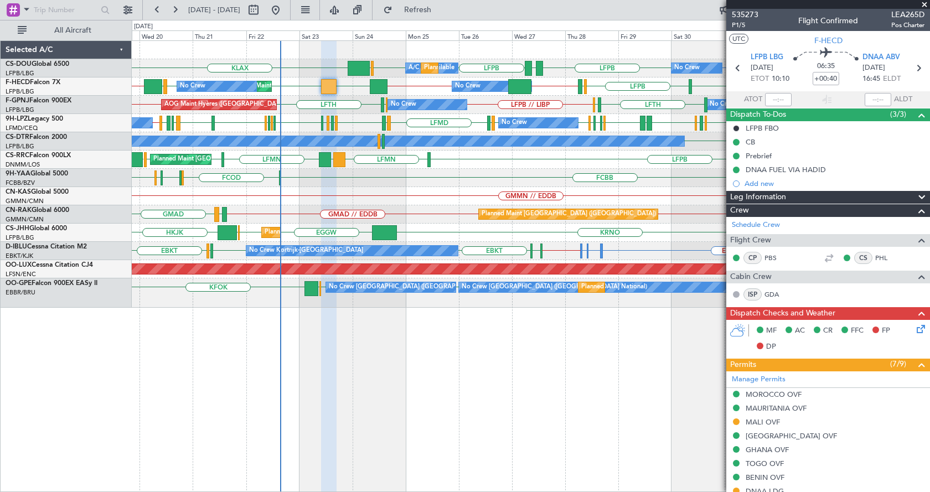
click at [165, 298] on div "No Crew A/C Unavailable Planned Maint Paris (Le Bourget) LFPB LIRA or LFPB LSGG…" at bounding box center [531, 174] width 798 height 267
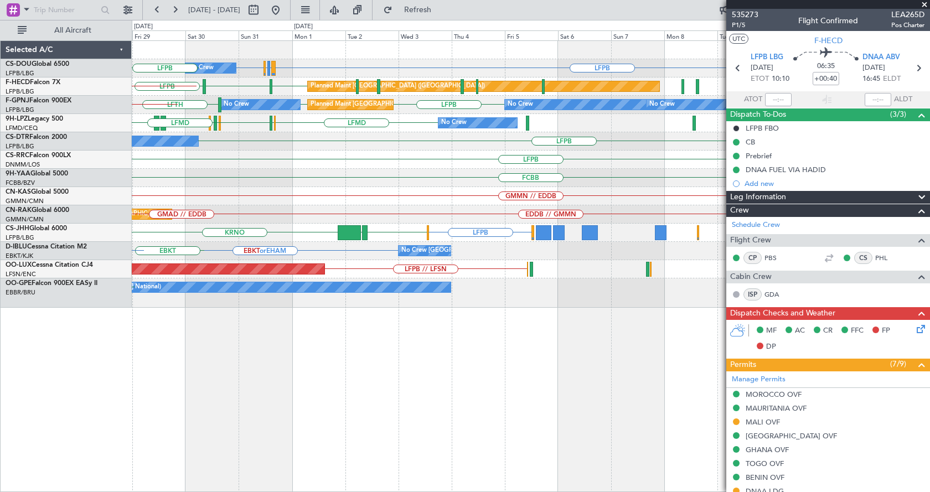
click at [209, 255] on div "No Crew LFPB LIRA or LFPB LSGG or LFPB LFPB LFPB GMMX LFPB Planned Maint Paris …" at bounding box center [531, 174] width 798 height 267
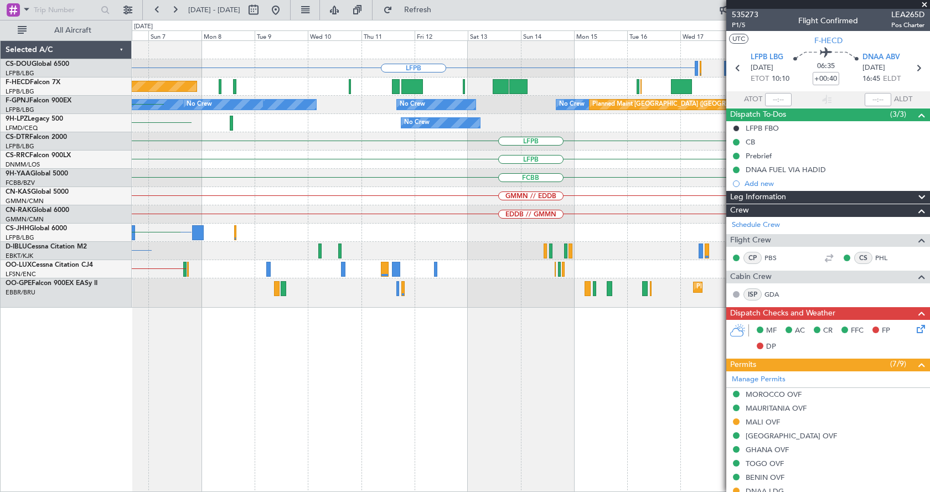
click at [147, 266] on div "LFPB Planned Maint Paris (Le Bourget) No Crew Planned Maint Paris (Le Bourget) …" at bounding box center [531, 174] width 798 height 267
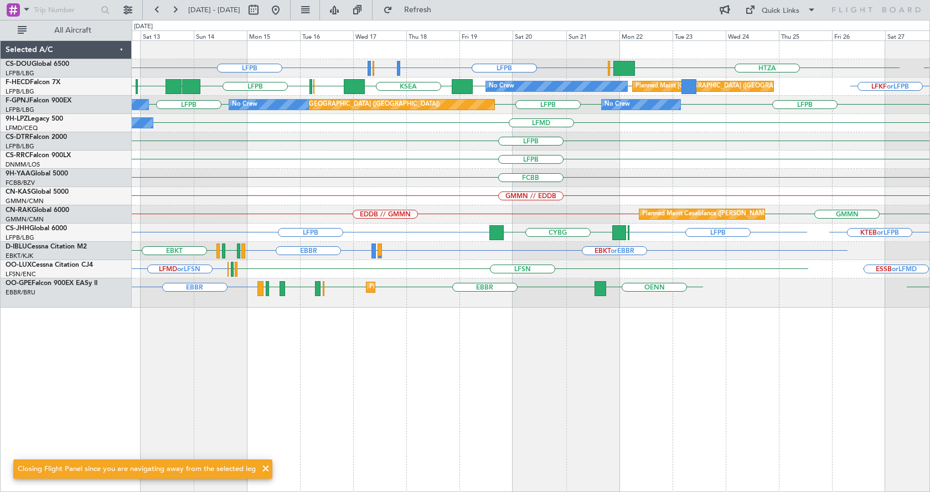
click at [272, 231] on div "LFPB LFPB LFPB LFMN or LFPB LFTH or LFPB LFPB HTZA EGKK LFKF or LFPB RJBB RJTT …" at bounding box center [531, 174] width 798 height 267
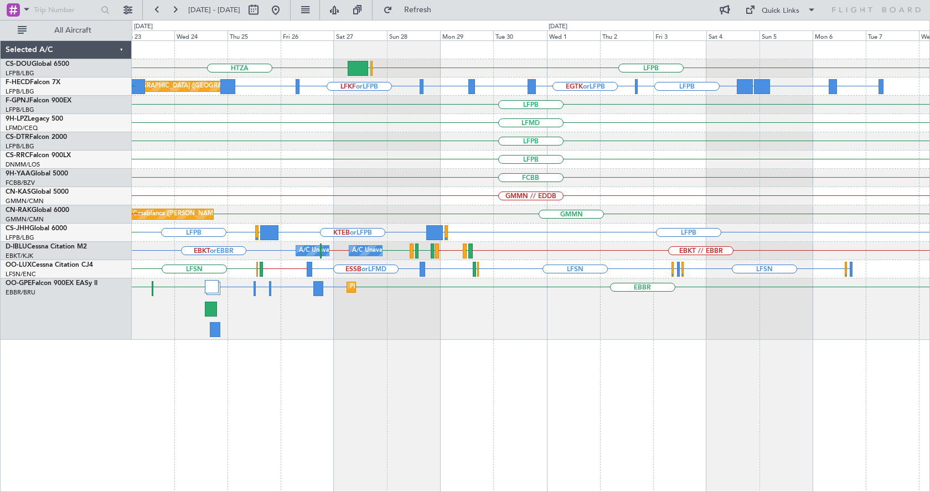
click at [725, 134] on div "LFPB" at bounding box center [531, 141] width 798 height 18
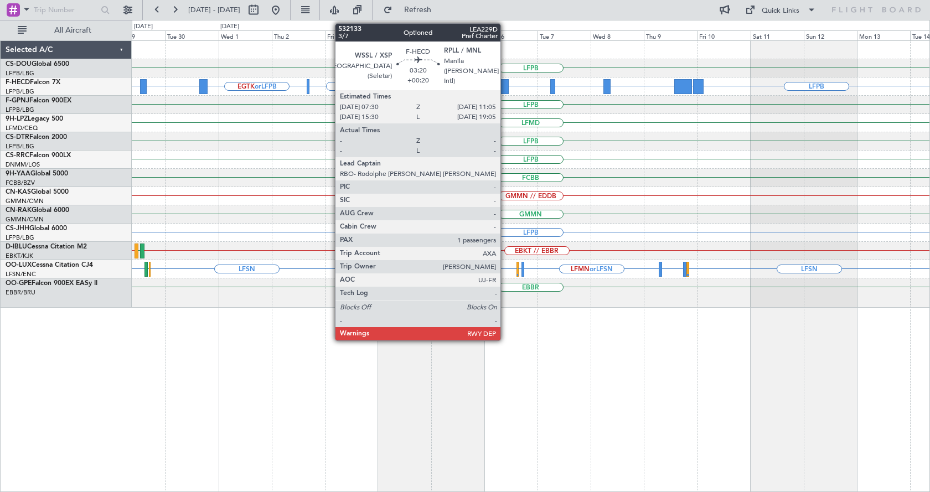
click at [506, 85] on div at bounding box center [505, 86] width 8 height 15
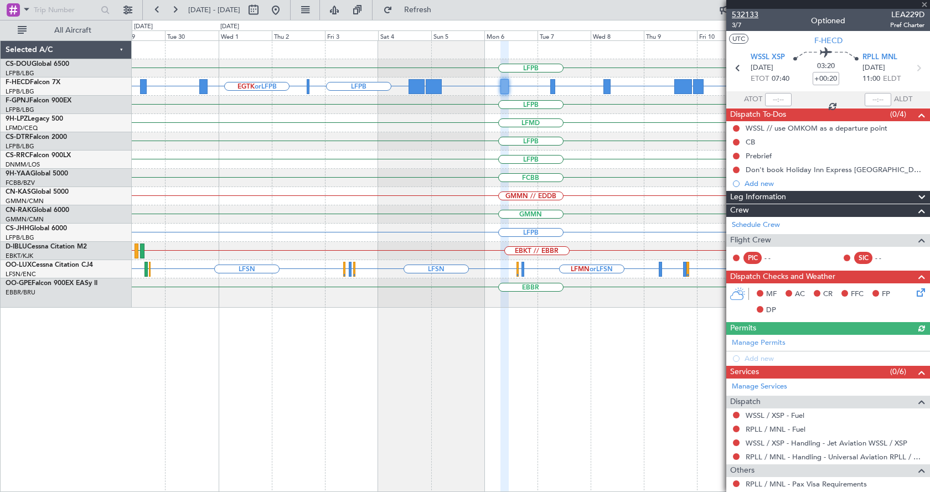
click at [747, 13] on span "532133" at bounding box center [745, 15] width 27 height 12
click at [596, 380] on div "LFPB LFPB UGTB or LFPB ZBAA or LFPB VHHH or LFPB RPLL or LFPB WSSL or LFPB OMDB…" at bounding box center [531, 266] width 799 height 452
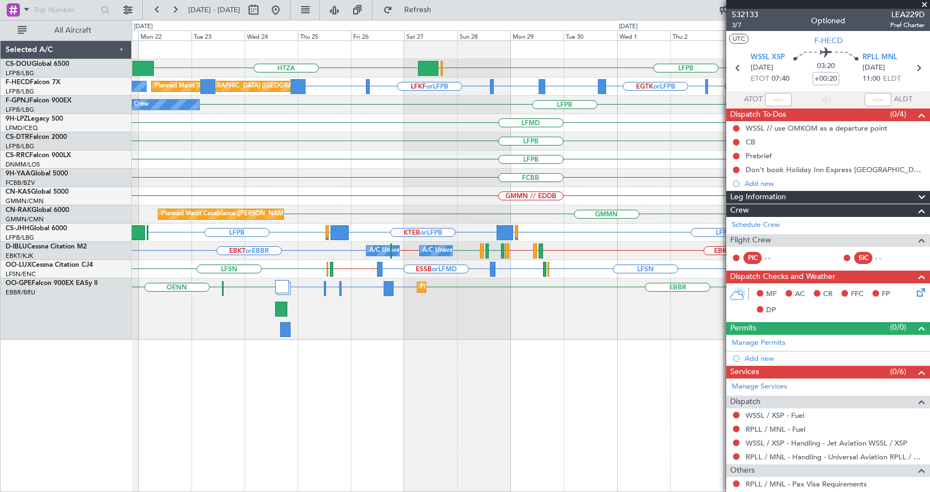
click at [655, 373] on div "LFPB HTZA EGLF Planned Maint Paris (Le Bourget) RPLL or LFPB WSSL or LFPB OMDB …" at bounding box center [531, 266] width 799 height 452
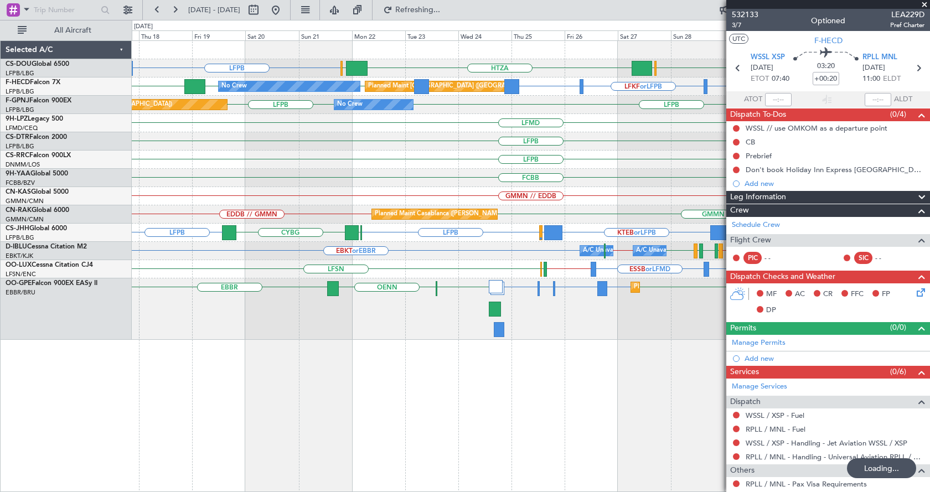
click at [531, 399] on div "LFPB LFPB HTZA EGKK EGLF Planned Maint Paris (Le Bourget) No Crew LFPB EGTK or …" at bounding box center [531, 266] width 799 height 452
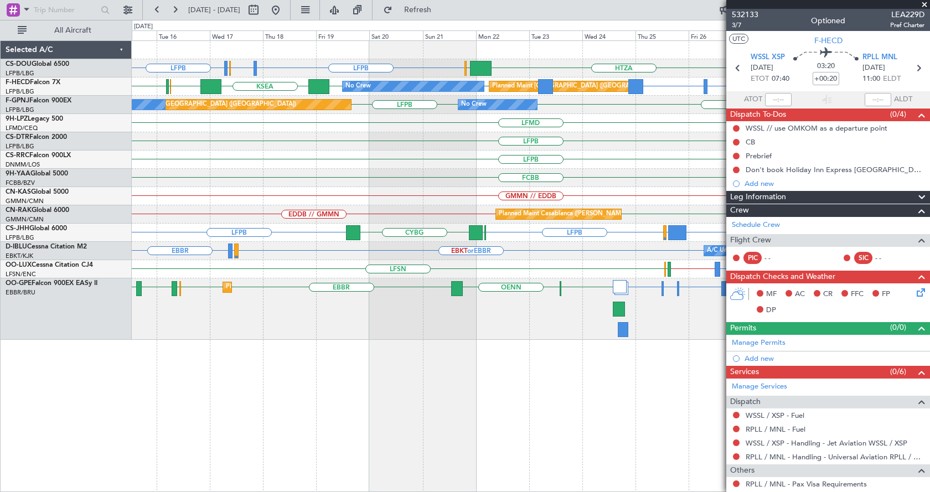
click at [554, 465] on div "LFPB LFMN or LFPB LFTH or LFPB LFPB LFPB HTZA EGKK EGLF LTBA or LFPB LFPB LFKF …" at bounding box center [531, 266] width 799 height 452
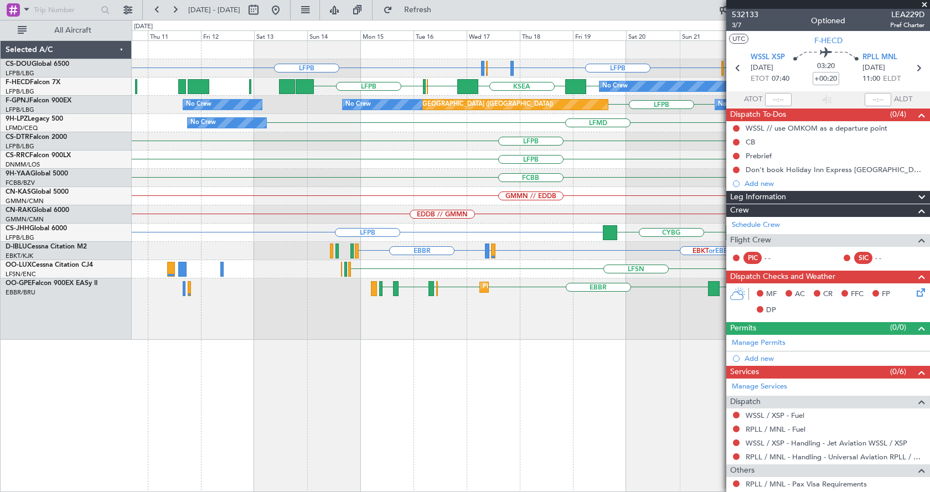
click at [743, 466] on fb-app "15 Sep 2025 - 30 Sep 2025 Refresh Quick Links All Aircraft LFPB LFMN or LFPB LF…" at bounding box center [465, 250] width 930 height 484
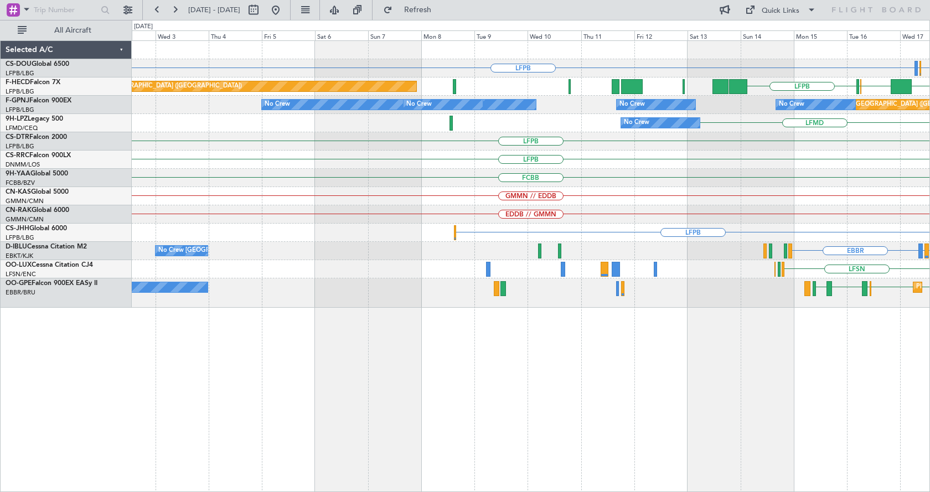
click at [479, 421] on div "LFMN or LFPB LFTH or LFPB LFPB LFPB KSEA EGGW EGLC LFPB Planned Maint Paris (Le…" at bounding box center [531, 266] width 799 height 452
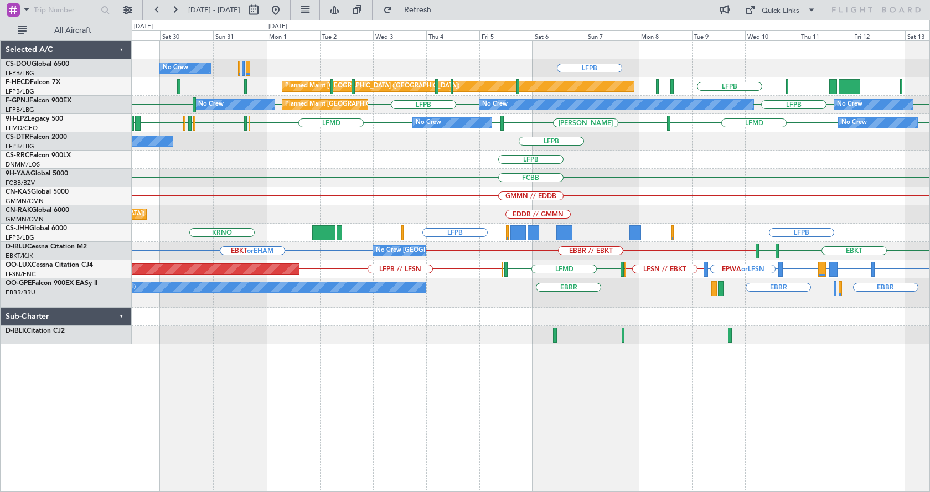
click at [493, 409] on div "LFPB LIRA or LFPB LSGG or LFPB LFPB LFPB No Crew Planned Maint Paris (Le Bourge…" at bounding box center [531, 266] width 799 height 452
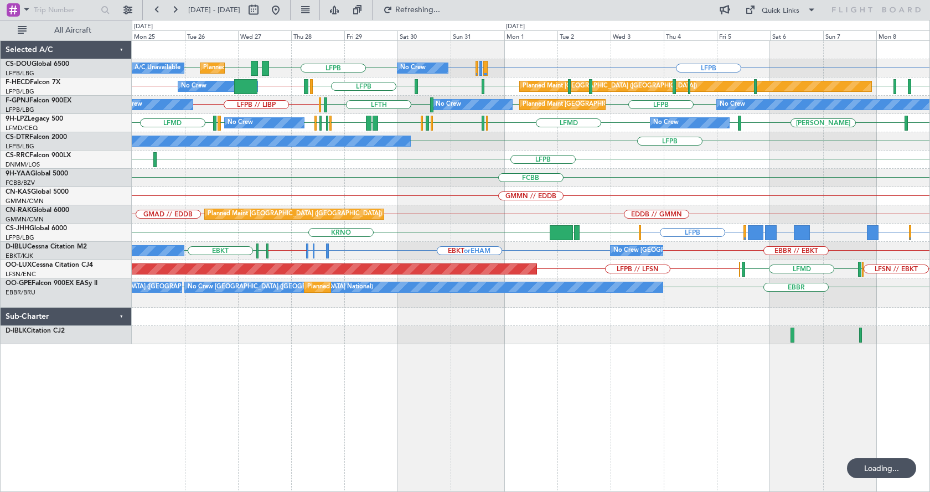
click at [730, 386] on div "No Crew Planned Maint Paris (Le Bourget) A/C Unavailable LFPB LIRA or LFPB LSGG…" at bounding box center [531, 266] width 799 height 452
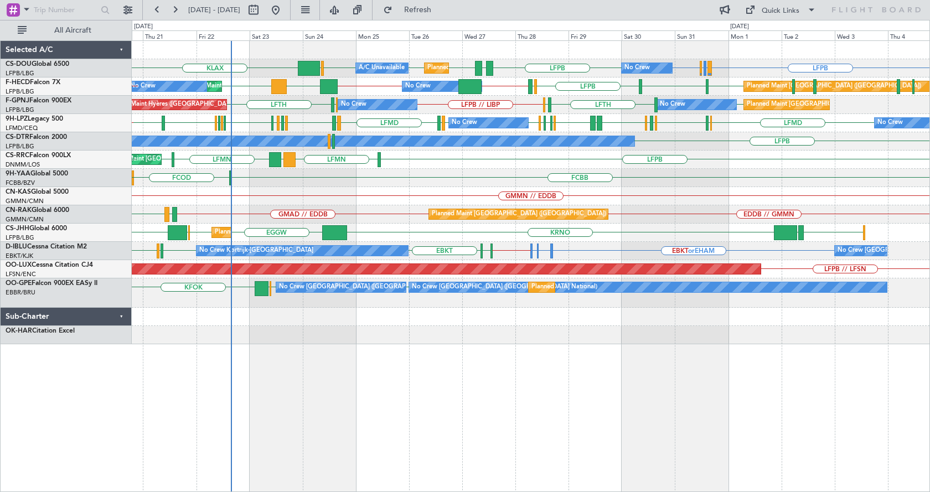
click at [426, 369] on div "LFPB LIRA or LFPB LSGG or LFPB LFPB LFPB GMMX LFPB LFPB LFPB LFPB KLAX EGGW No …" at bounding box center [531, 266] width 799 height 452
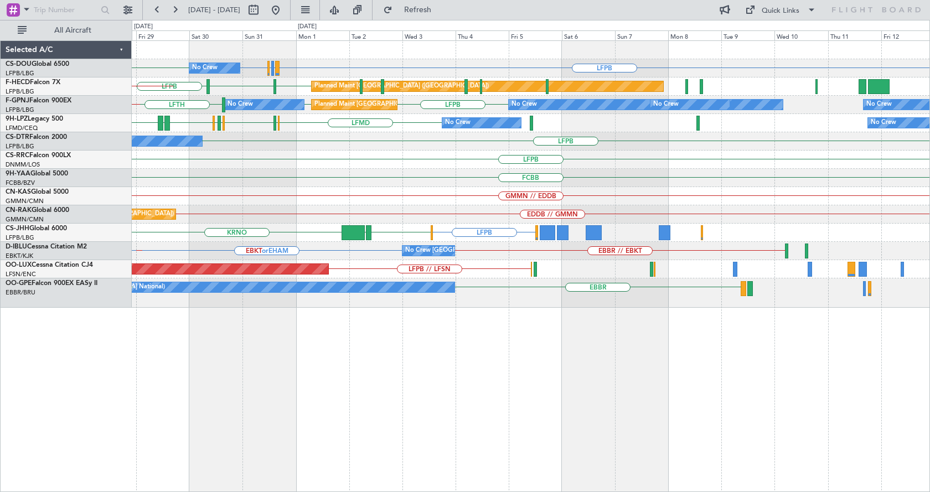
click at [313, 380] on div "No Crew LFPB LIRA or LFPB LSGG or LFPB LFPB LFPB LFPB Planned Maint Paris (Le B…" at bounding box center [531, 266] width 799 height 452
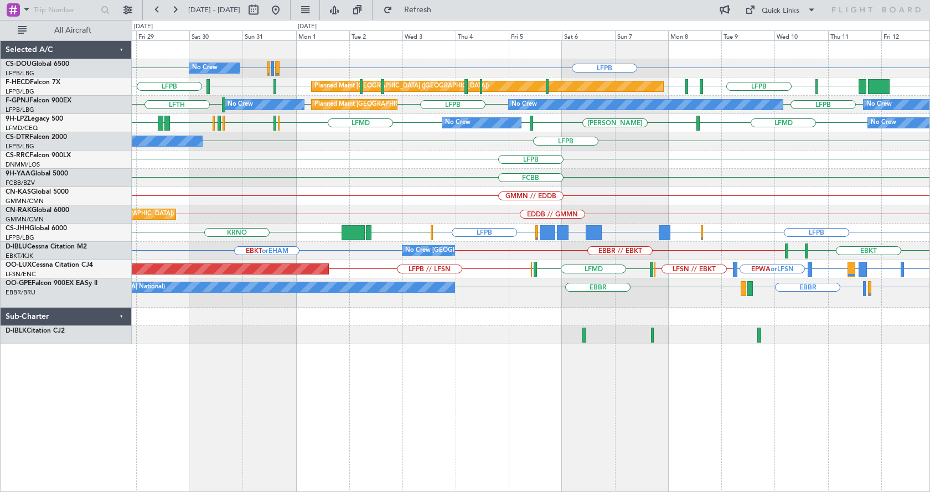
click at [550, 403] on div "LFPB LIRA or LFPB LSGG or LFPB LFPB LFPB No Crew Planned Maint Paris (Le Bourge…" at bounding box center [531, 266] width 799 height 452
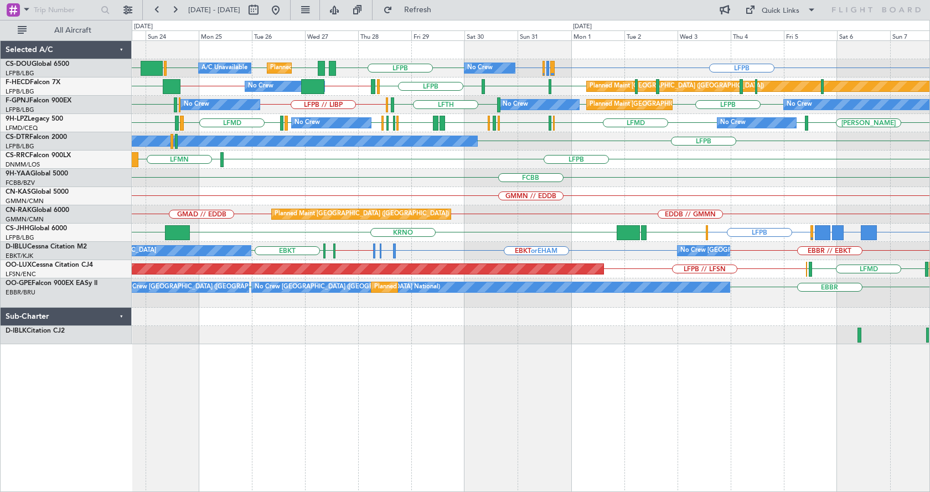
click at [459, 353] on div "No Crew Planned Maint Paris (Le Bourget) A/C Unavailable LFPB LIRA or LFPB LSGG…" at bounding box center [531, 266] width 799 height 452
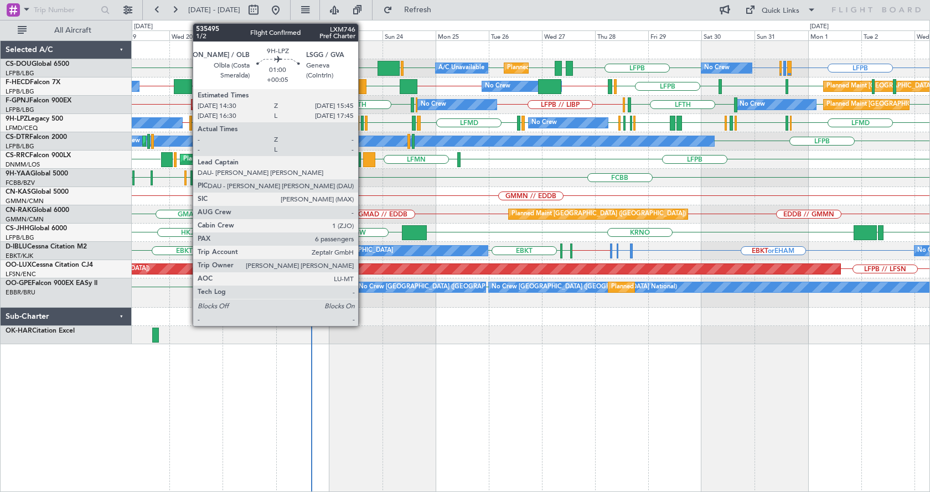
click at [363, 126] on div at bounding box center [362, 123] width 3 height 15
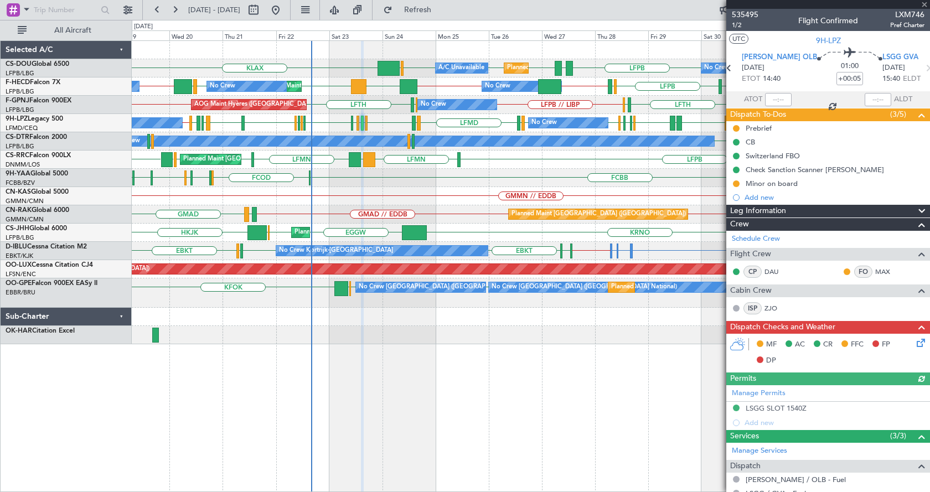
click at [925, 3] on div at bounding box center [829, 4] width 204 height 9
click at [924, 7] on span at bounding box center [924, 5] width 11 height 10
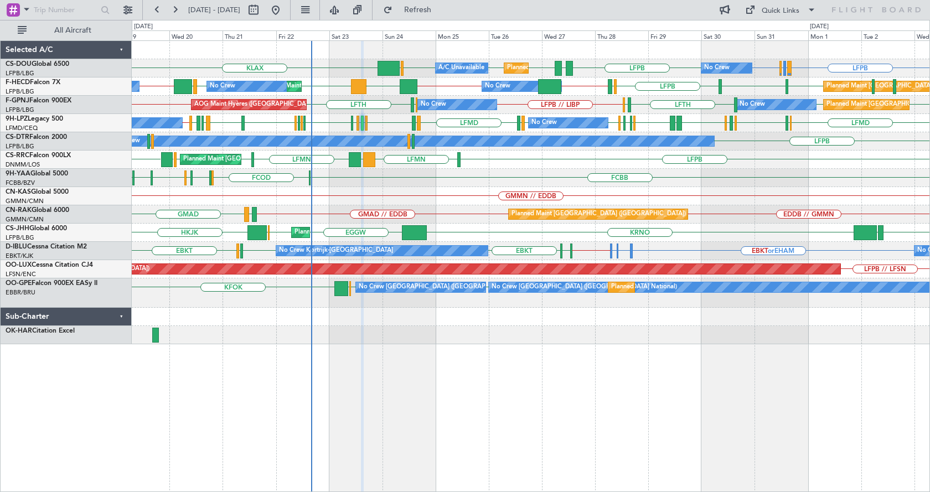
type input "0"
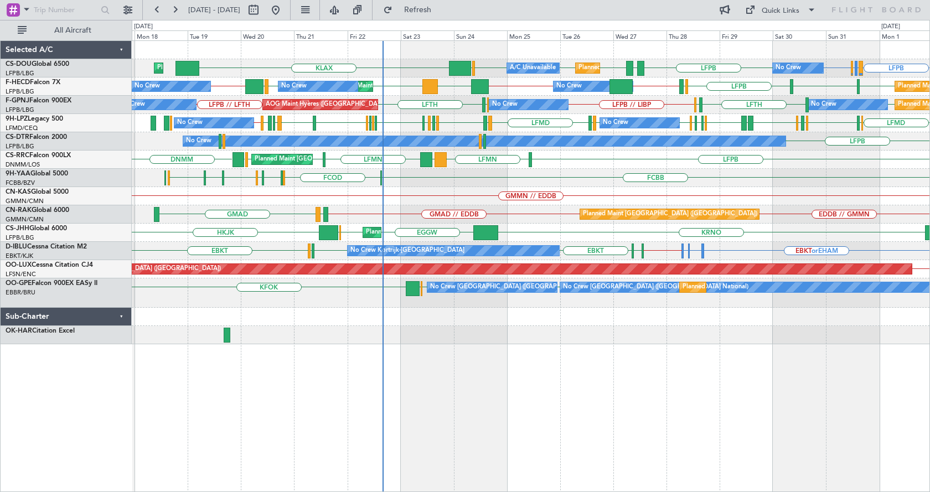
click at [394, 413] on div "LFPB LIRA or LFPB LSGG or LFPB LFPB LFPB EGGW KLAX LFPB GMMX LFPB LFPB No Crew …" at bounding box center [531, 266] width 799 height 452
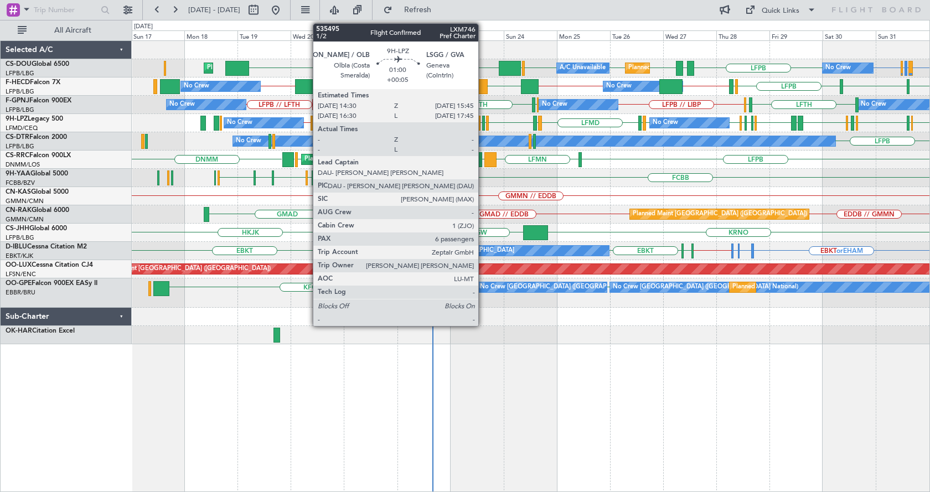
click at [483, 124] on div at bounding box center [483, 123] width 3 height 15
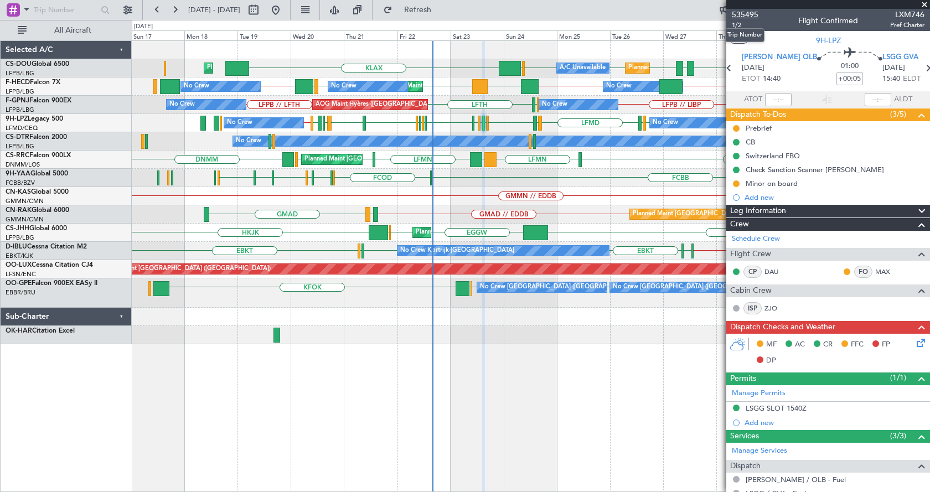
click at [745, 11] on span "535495" at bounding box center [745, 15] width 27 height 12
click at [292, 428] on div "LFPB LIRA or LFPB LSGG or LFPB LFPB LFPB EGGW KLAX LFPB GMMX LFPB LFPB Planned …" at bounding box center [531, 266] width 799 height 452
